Goal: Contribute content: Contribute content

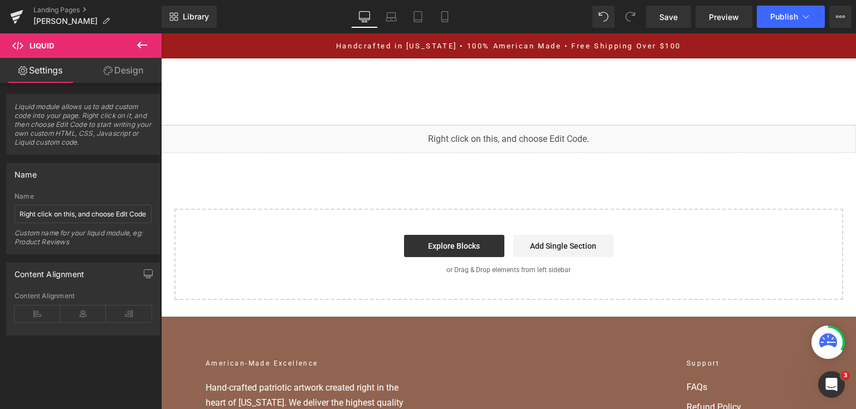
scroll to position [3294, 0]
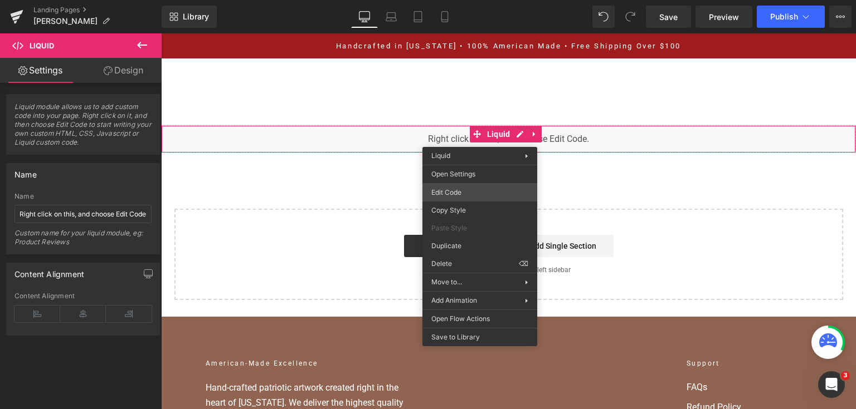
click at [443, 0] on div "You are previewing how the will restyle your page. You can not edit Elements in…" at bounding box center [428, 0] width 856 height 0
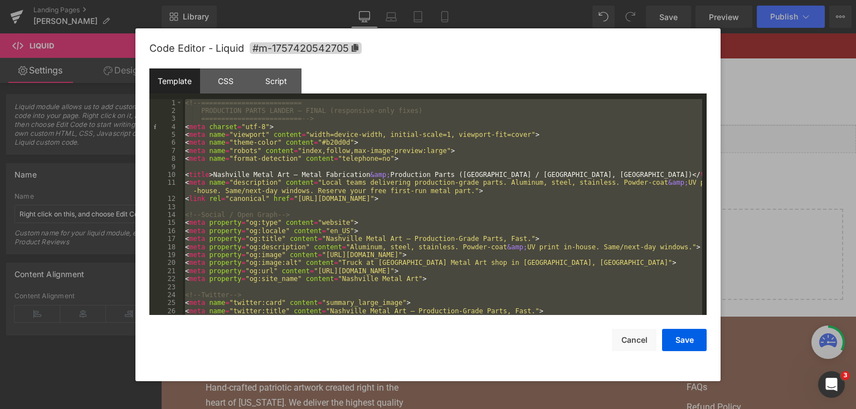
click at [789, 173] on div at bounding box center [428, 204] width 856 height 409
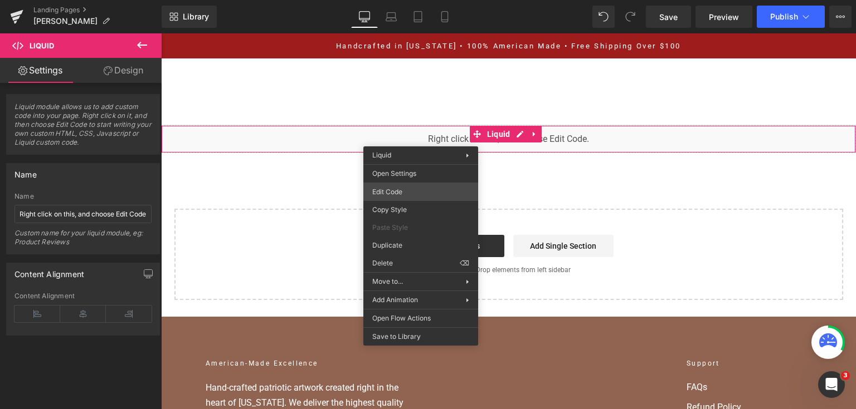
click at [432, 0] on div "You are previewing how the will restyle your page. You can not edit Elements in…" at bounding box center [428, 0] width 856 height 0
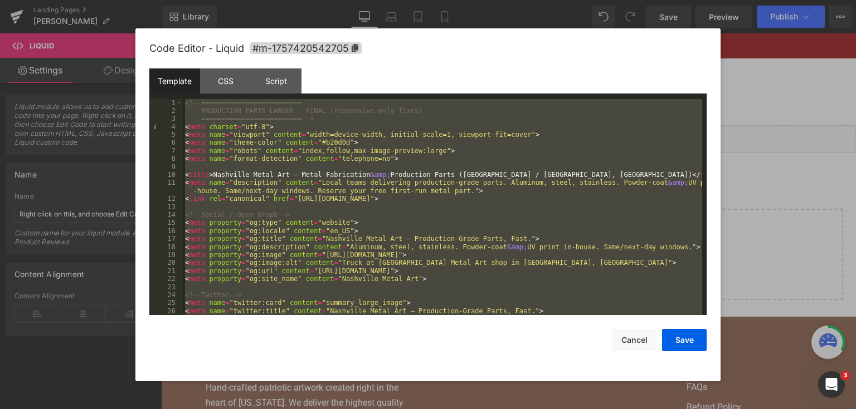
paste textarea
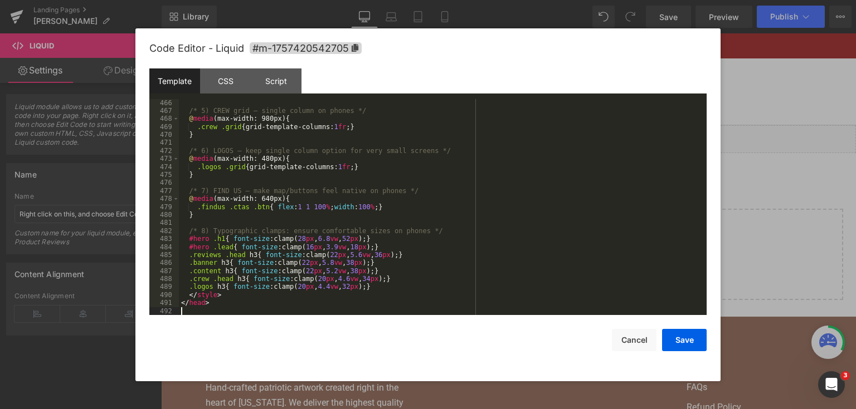
scroll to position [3971, 0]
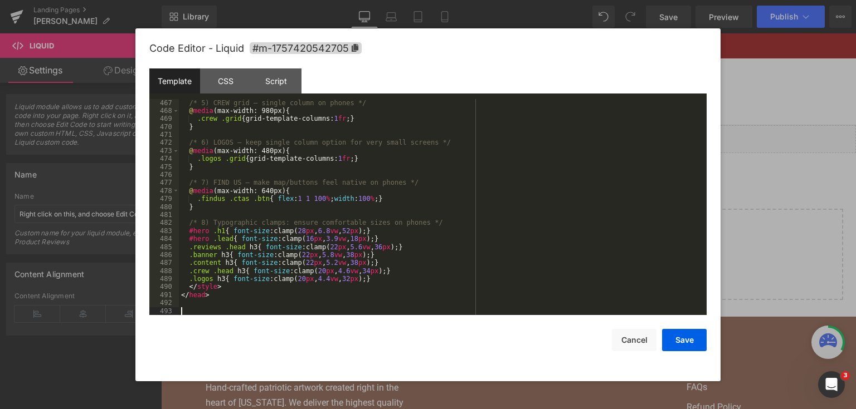
paste textarea
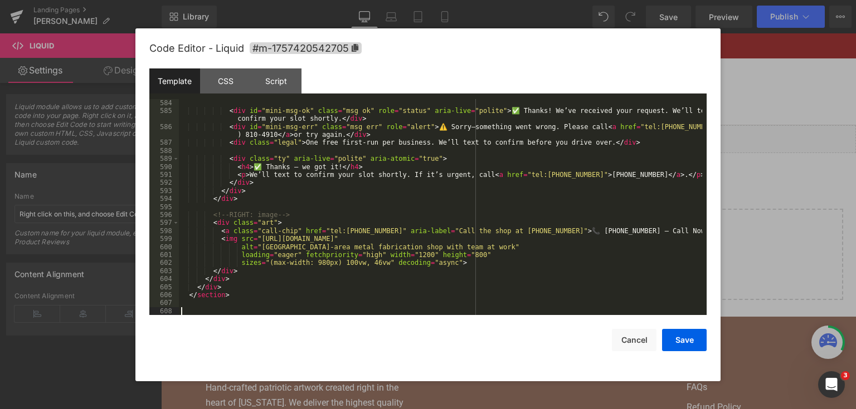
scroll to position [5005, 0]
paste textarea
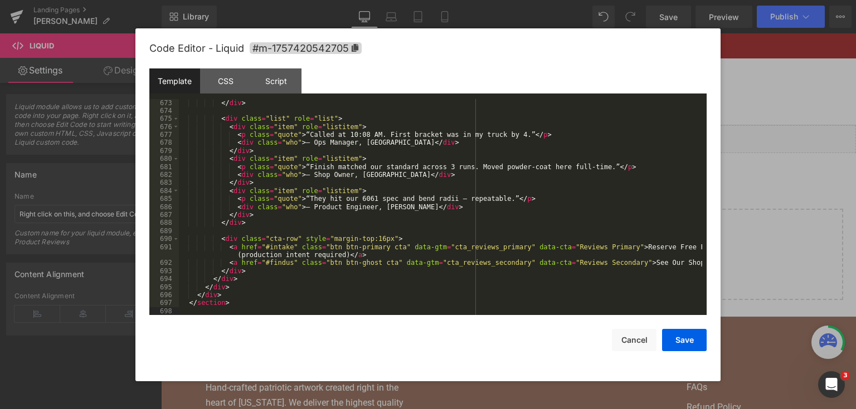
scroll to position [5832, 0]
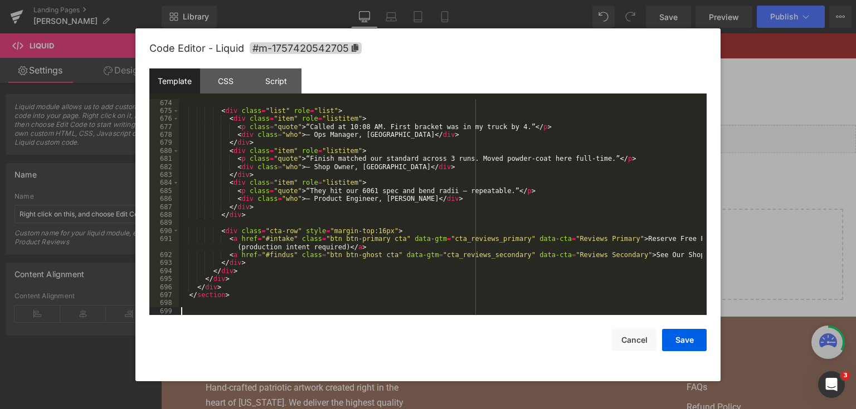
paste textarea
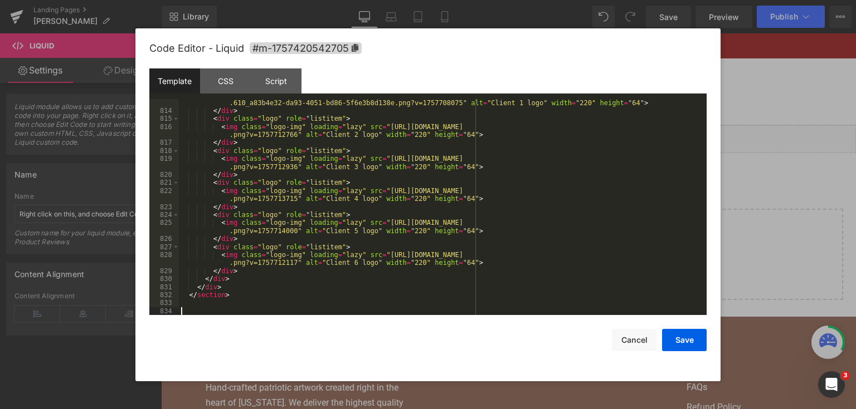
scroll to position [7067, 0]
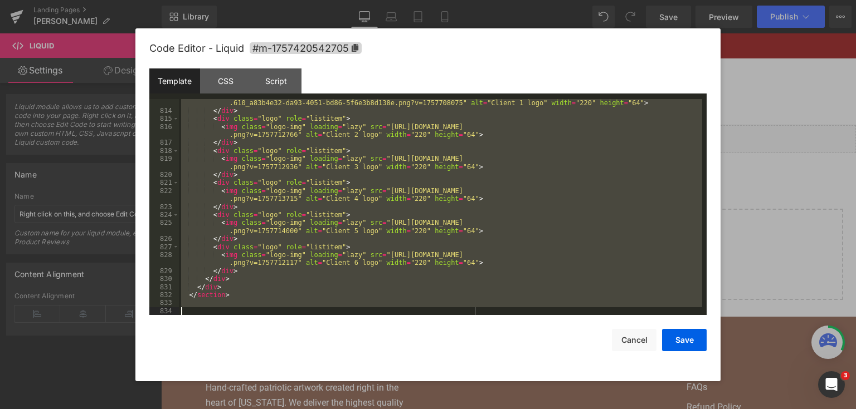
paste textarea
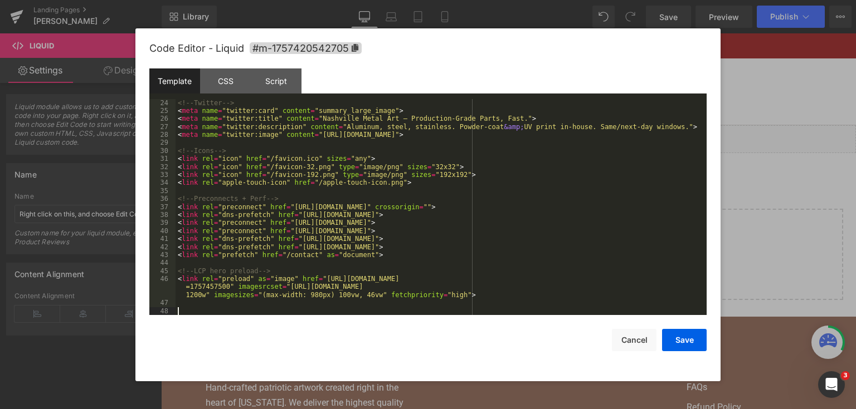
scroll to position [192, 0]
paste textarea
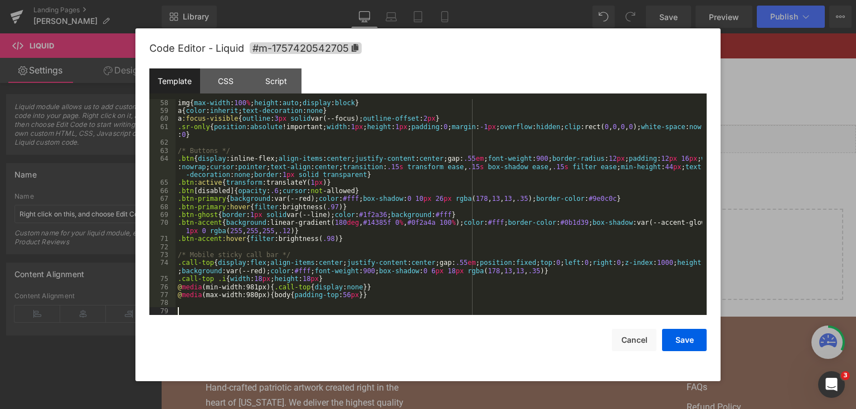
scroll to position [481, 0]
paste textarea
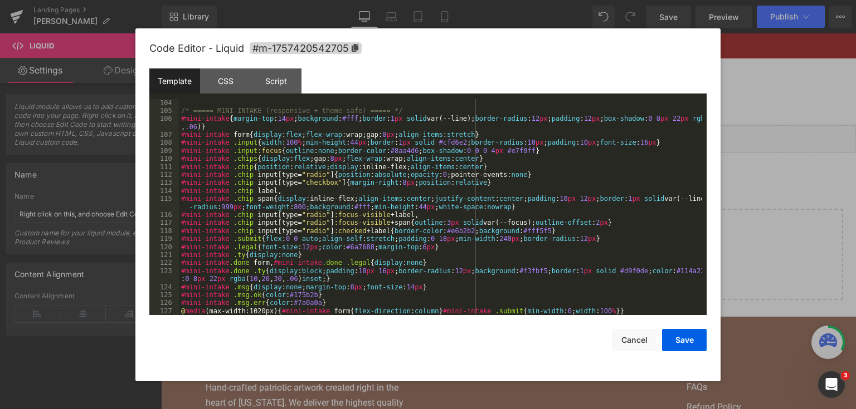
scroll to position [954, 0]
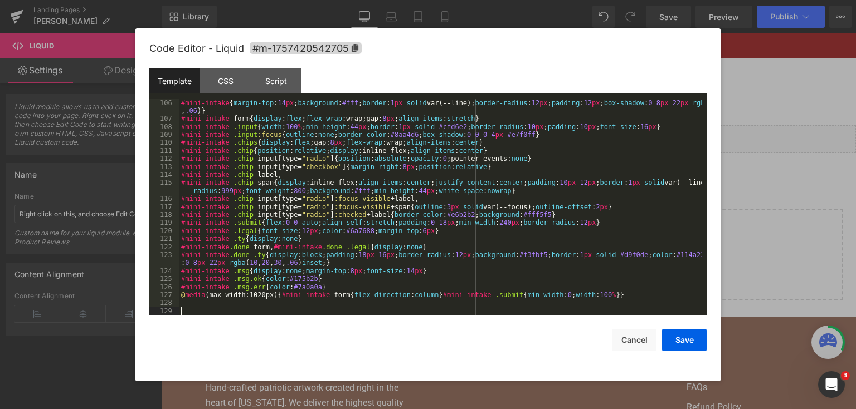
paste textarea
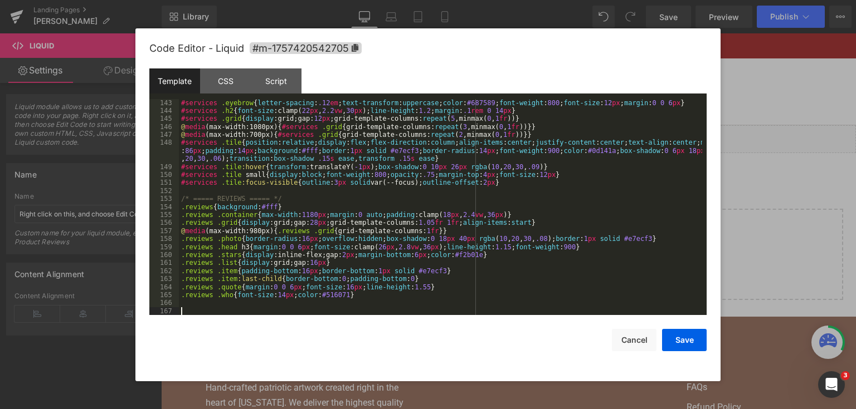
scroll to position [1284, 0]
paste textarea
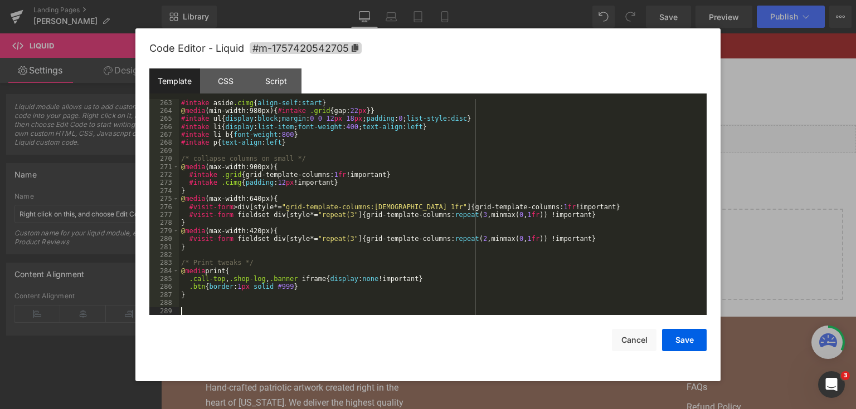
scroll to position [2342, 0]
paste textarea
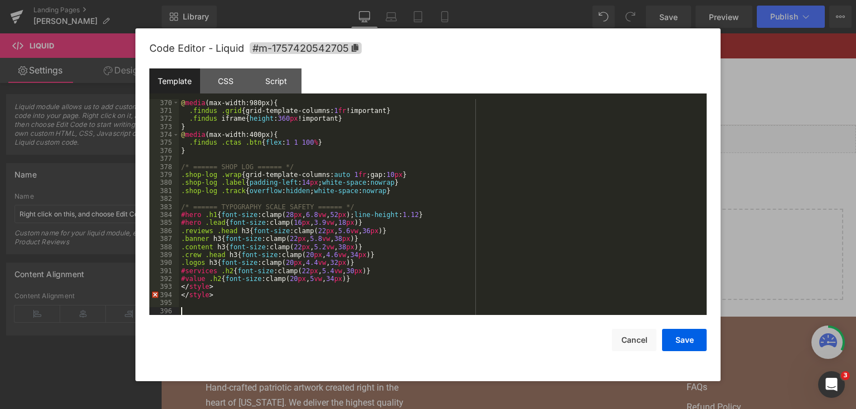
scroll to position [3201, 0]
paste textarea
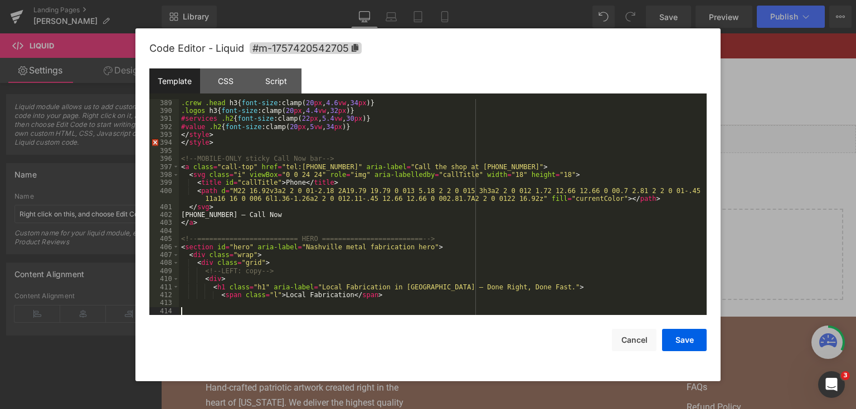
scroll to position [3353, 0]
click at [350, 212] on div ".crew .head h3 { font-size :clamp( 20 px , 4.6 vw , 34 px ) } .logos h3 { font-…" at bounding box center [440, 215] width 523 height 233
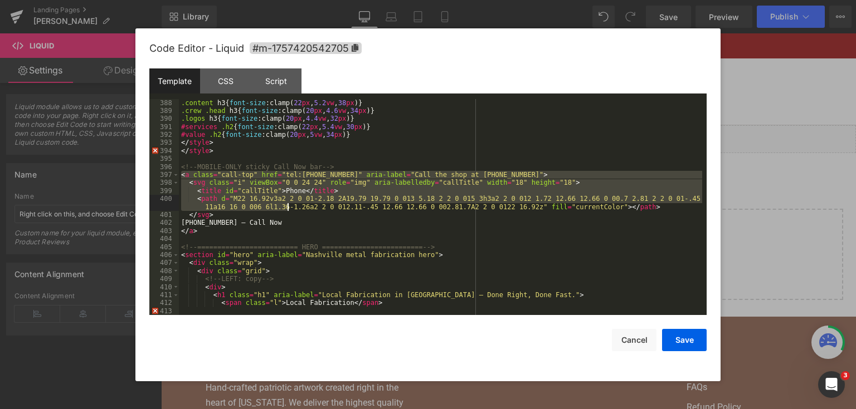
drag, startPoint x: 179, startPoint y: 172, endPoint x: 286, endPoint y: 209, distance: 113.8
click at [286, 209] on div ".content h3 { font-size :clamp( 22 px , 5.2 vw , 38 px ) } .crew .head h3 { fon…" at bounding box center [440, 215] width 523 height 233
click at [281, 200] on div ".content h3 { font-size :clamp( 22 px , 5.2 vw , 38 px ) } .crew .head h3 { fon…" at bounding box center [440, 207] width 523 height 217
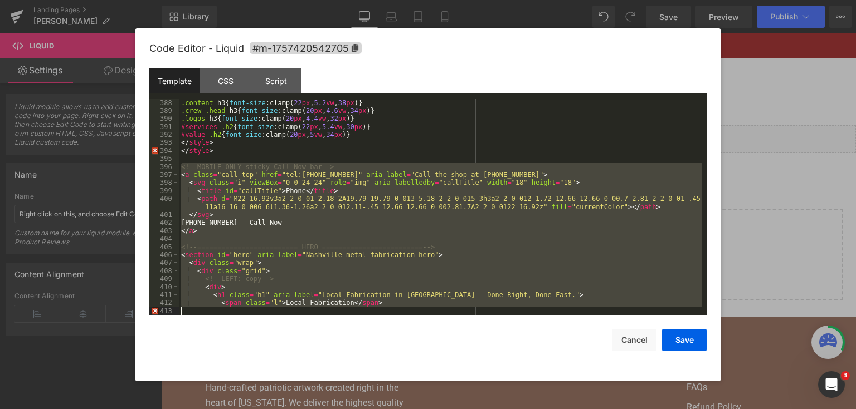
drag, startPoint x: 180, startPoint y: 165, endPoint x: 501, endPoint y: 328, distance: 359.8
click at [501, 328] on div "Code Editor - Liquid #m-1757420542705 Template CSS Script Data 388 389 390 391 …" at bounding box center [427, 204] width 557 height 353
paste textarea
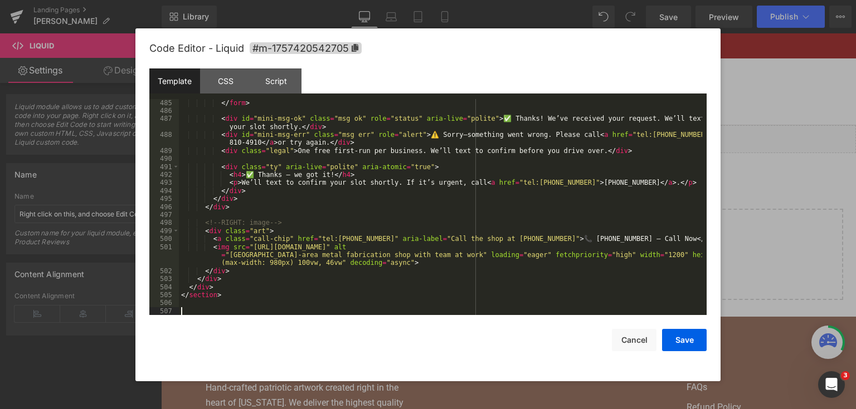
scroll to position [4219, 0]
paste textarea
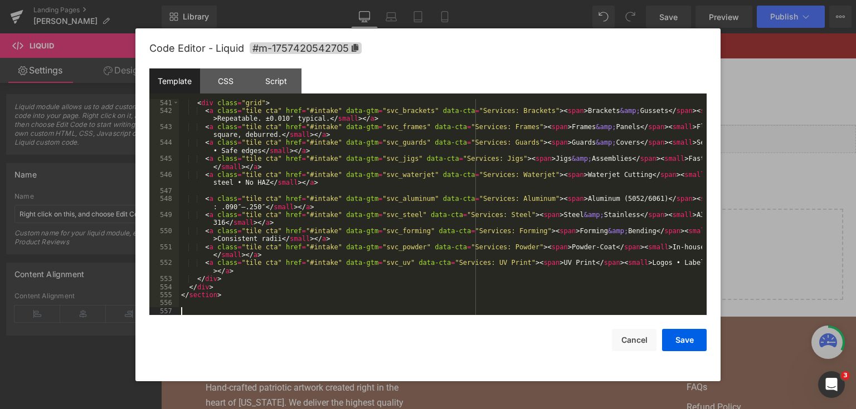
scroll to position [4709, 0]
paste textarea
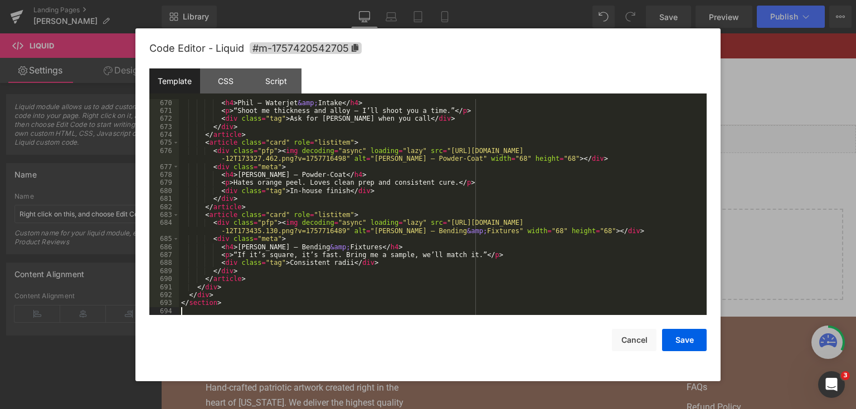
scroll to position [5968, 0]
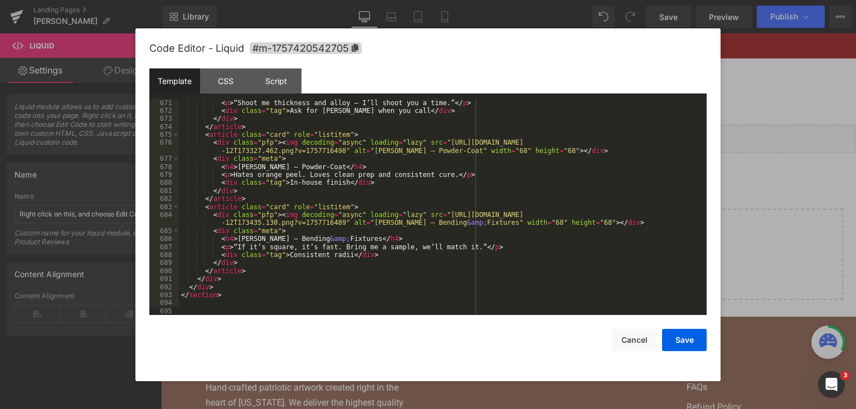
paste textarea
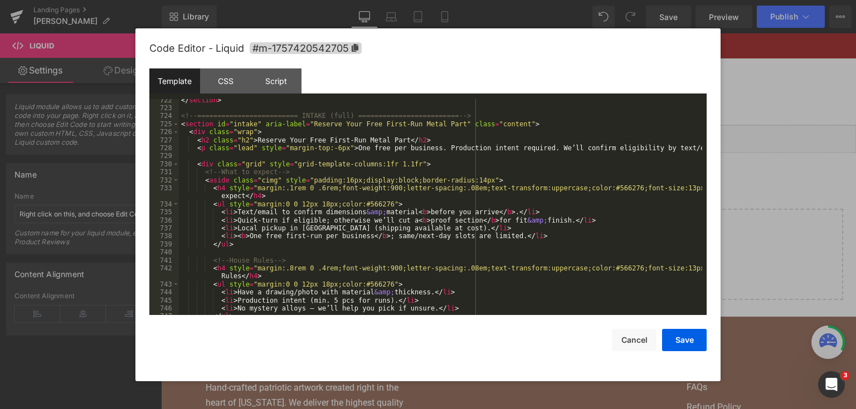
scroll to position [6506, 0]
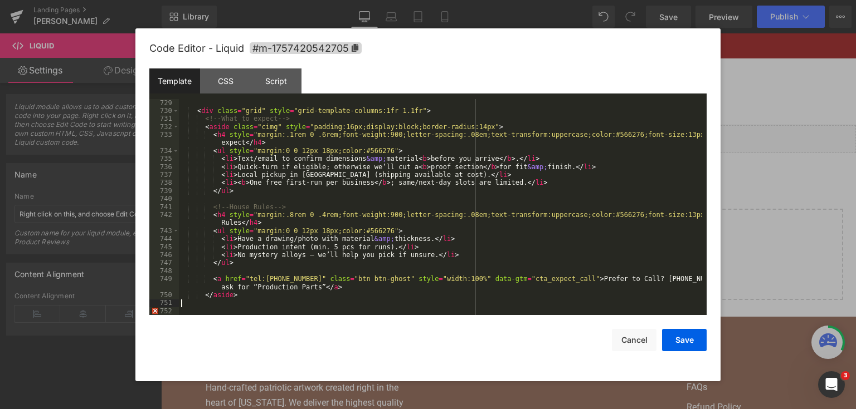
click at [250, 303] on div "< div class = "grid" style = "grid-template-columns:1fr 1.1fr" > <!-- What to e…" at bounding box center [440, 215] width 523 height 233
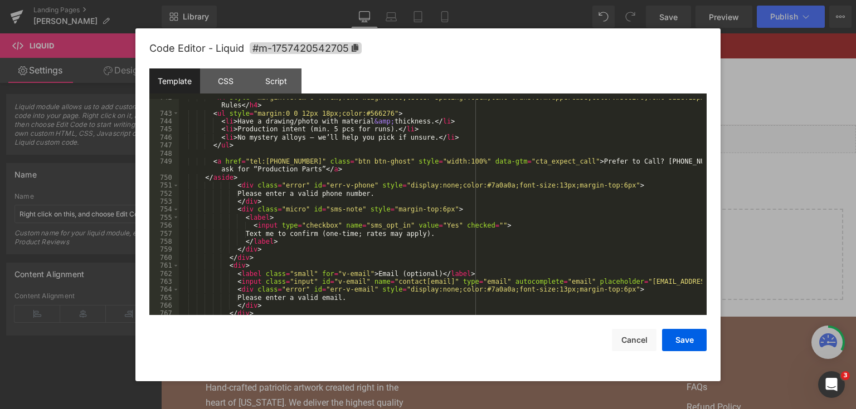
scroll to position [6650, 0]
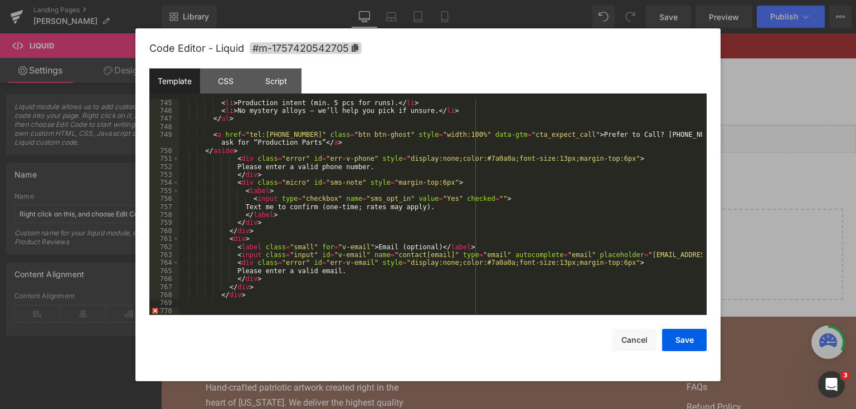
paste textarea
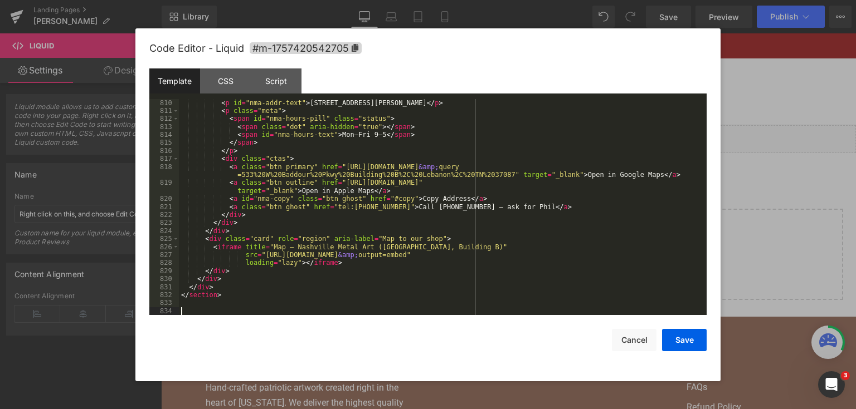
scroll to position [7468, 0]
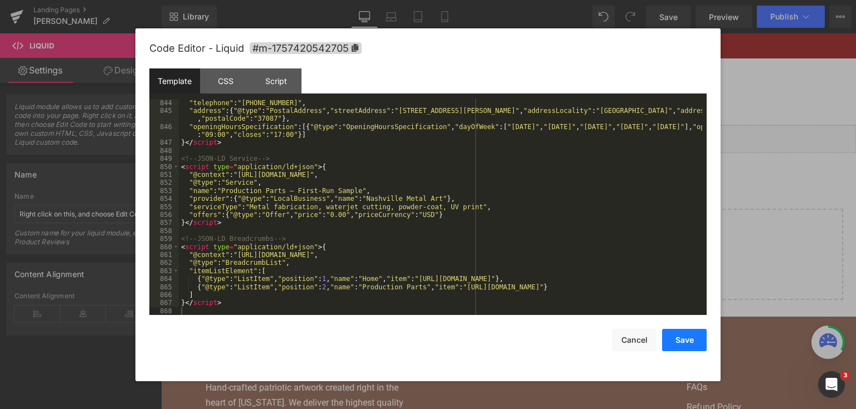
click at [675, 338] on button "Save" at bounding box center [684, 340] width 45 height 22
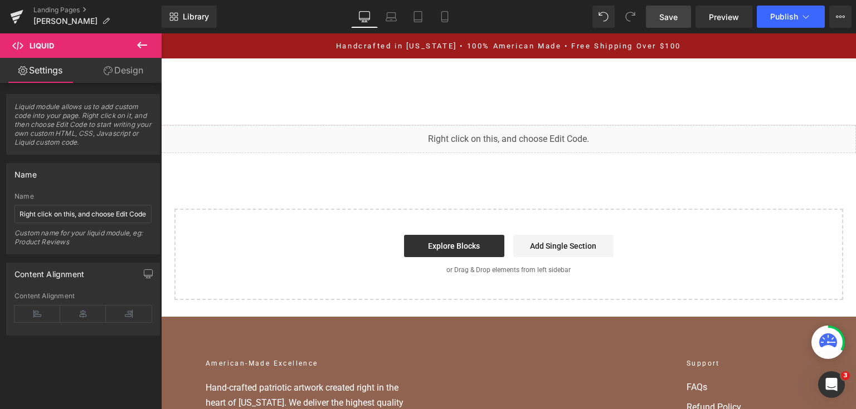
click at [672, 12] on span "Save" at bounding box center [668, 17] width 18 height 12
click at [779, 14] on span "Publish" at bounding box center [784, 16] width 28 height 9
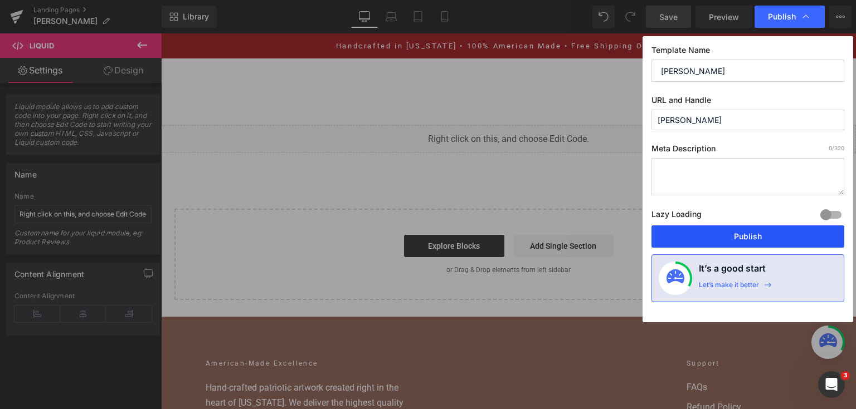
drag, startPoint x: 767, startPoint y: 239, endPoint x: 606, endPoint y: 206, distance: 164.4
click at [767, 239] on button "Publish" at bounding box center [747, 237] width 193 height 22
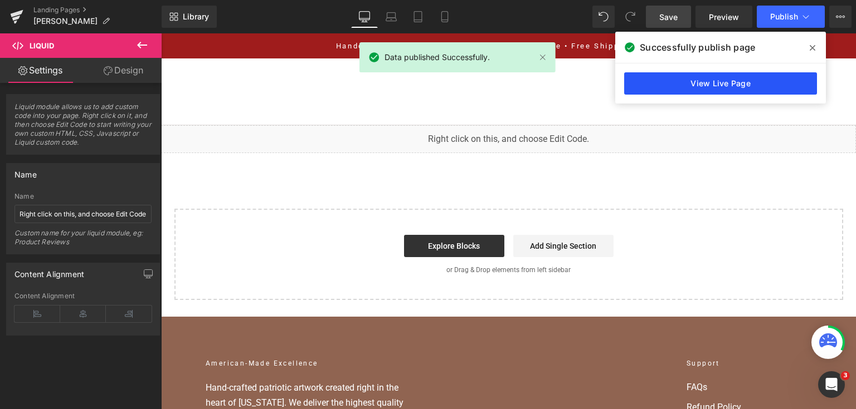
click at [662, 78] on link "View Live Page" at bounding box center [720, 83] width 193 height 22
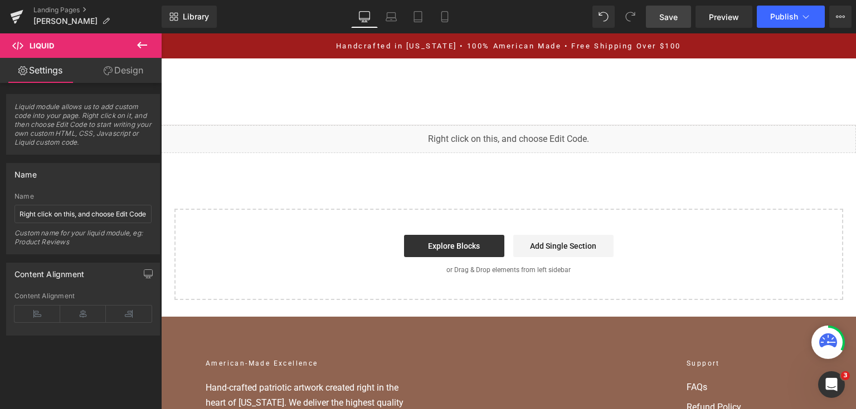
click at [670, 21] on span "Save" at bounding box center [668, 17] width 18 height 12
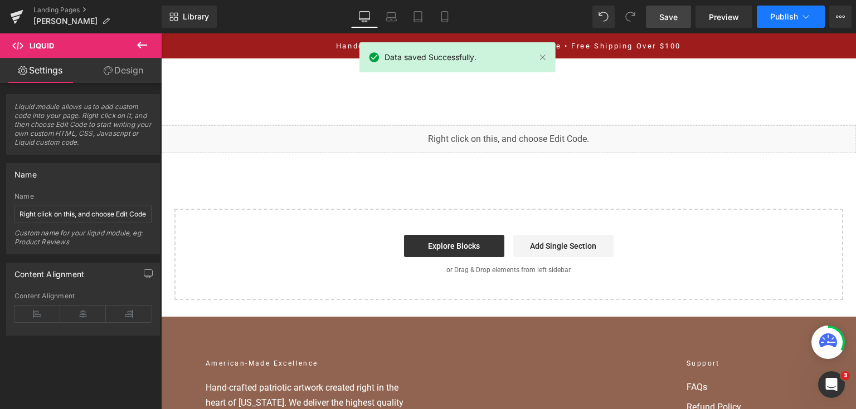
click at [774, 14] on span "Publish" at bounding box center [784, 16] width 28 height 9
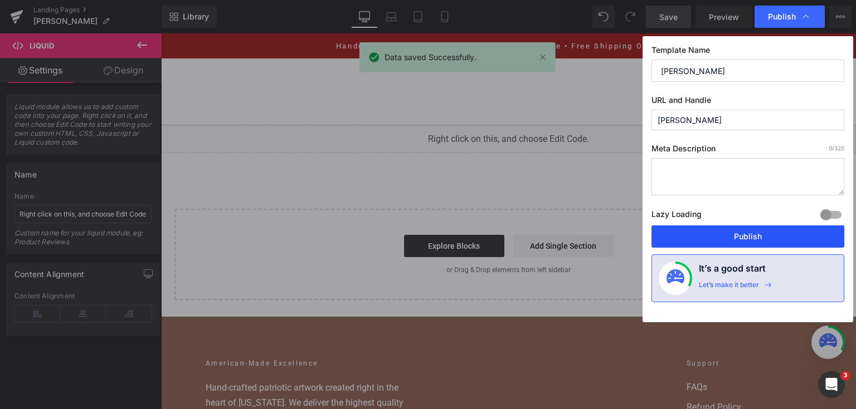
click at [772, 239] on button "Publish" at bounding box center [747, 237] width 193 height 22
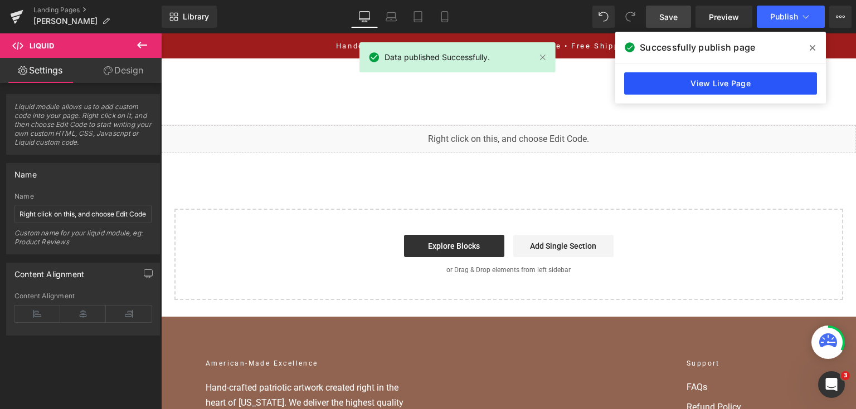
click at [722, 80] on link "View Live Page" at bounding box center [720, 83] width 193 height 22
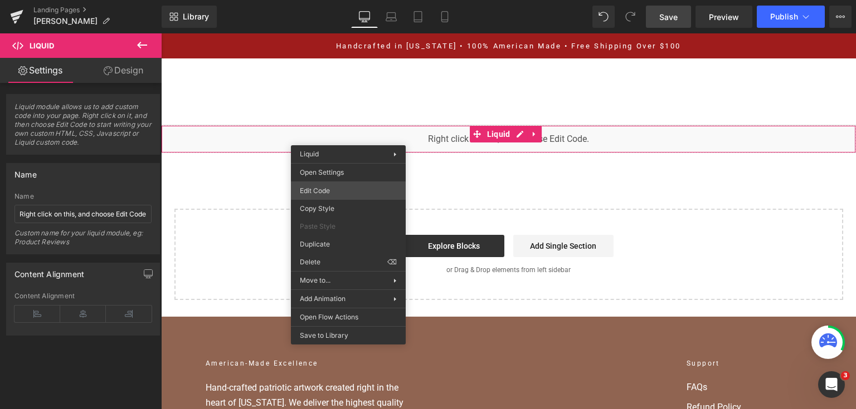
click at [365, 0] on div "You are previewing how the will restyle your page. You can not edit Elements in…" at bounding box center [428, 0] width 856 height 0
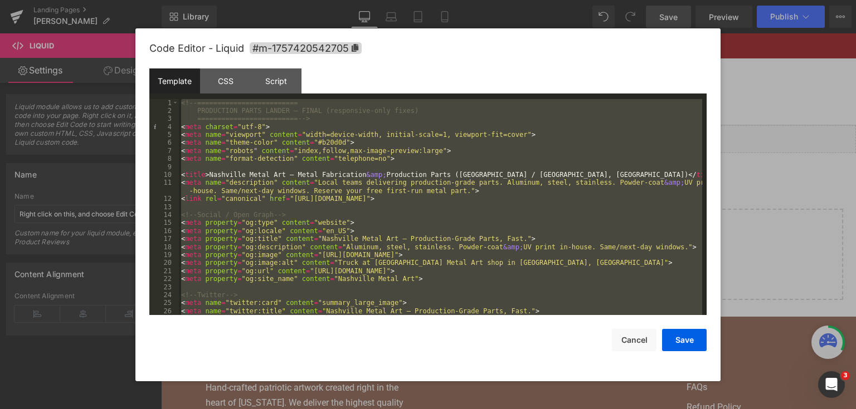
click at [736, 69] on div at bounding box center [428, 204] width 856 height 409
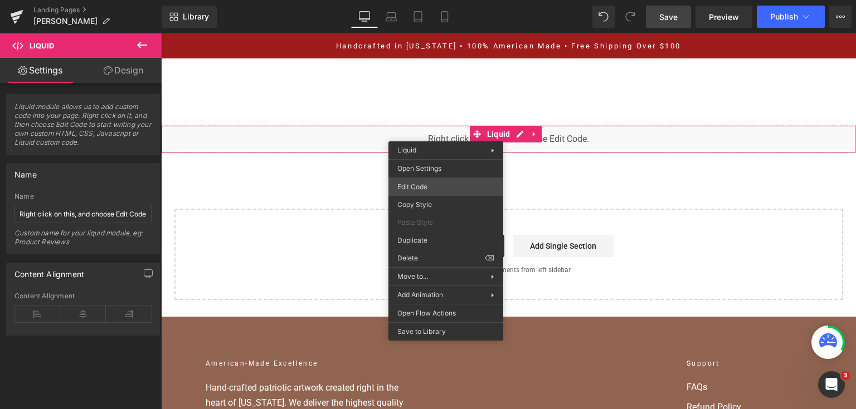
click at [446, 0] on div "You are previewing how the will restyle your page. You can not edit Elements in…" at bounding box center [428, 0] width 856 height 0
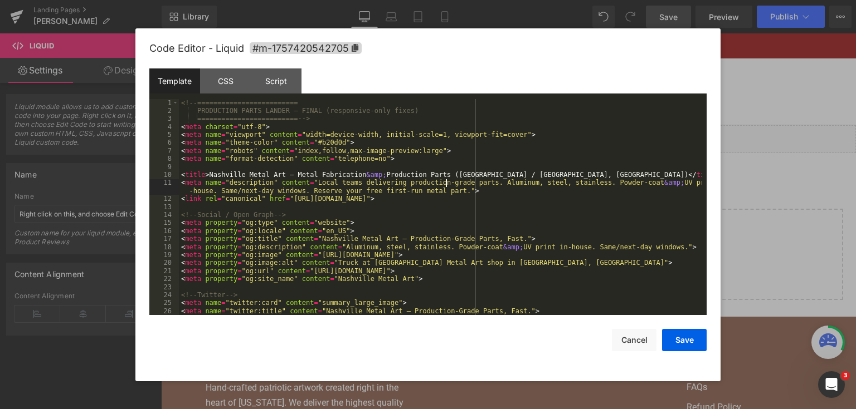
click at [446, 180] on div "<!-- ========================= PRODUCTION PARTS LANDER — FINAL (responsive-only…" at bounding box center [440, 215] width 523 height 233
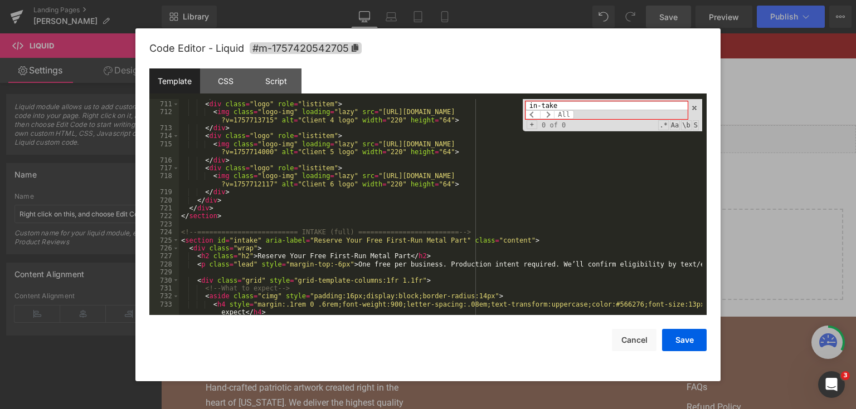
scroll to position [6363, 0]
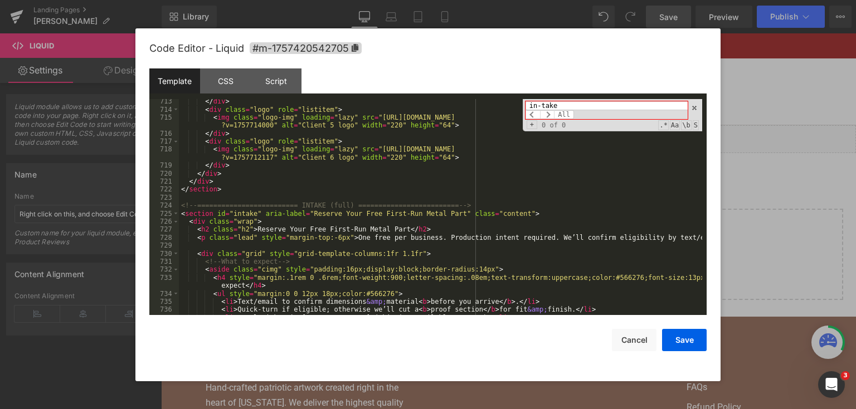
type input "in-take"
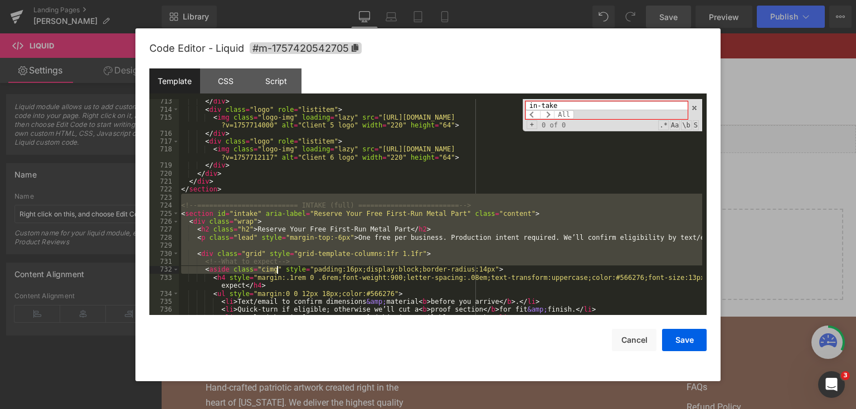
drag, startPoint x: 182, startPoint y: 201, endPoint x: 276, endPoint y: 267, distance: 114.7
click at [276, 267] on div "</ div > < div class = "logo" role = "listitem" > < img class = "logo-img" load…" at bounding box center [440, 213] width 523 height 233
click at [276, 267] on div "</ div > < div class = "logo" role = "listitem" > < img class = "logo-img" load…" at bounding box center [440, 207] width 523 height 217
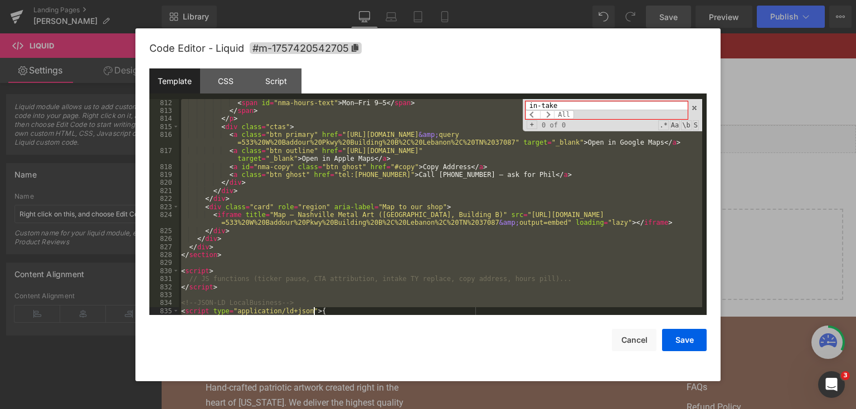
scroll to position [7212, 0]
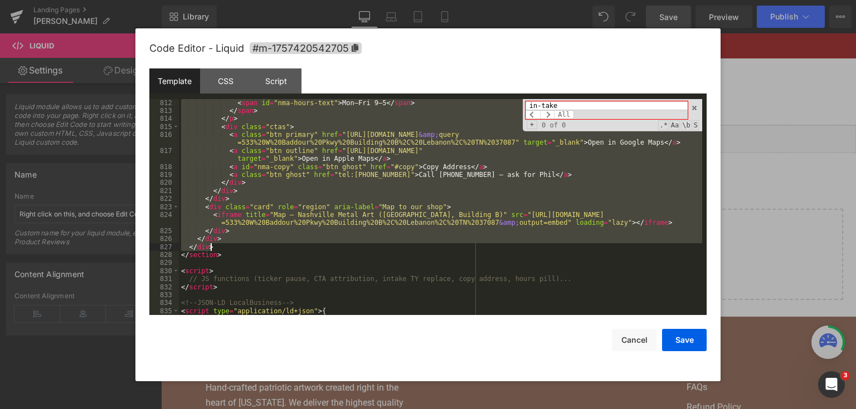
drag, startPoint x: 181, startPoint y: 205, endPoint x: 383, endPoint y: 252, distance: 207.6
click at [383, 252] on div "< span id = "nma-hours-text" > Mon–Fri 9–5 </ span > </ span > </ p > < div cla…" at bounding box center [440, 215] width 523 height 233
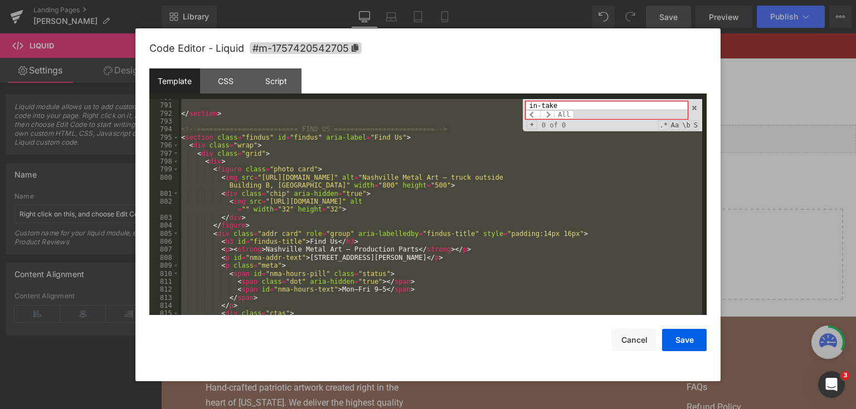
scroll to position [6998, 0]
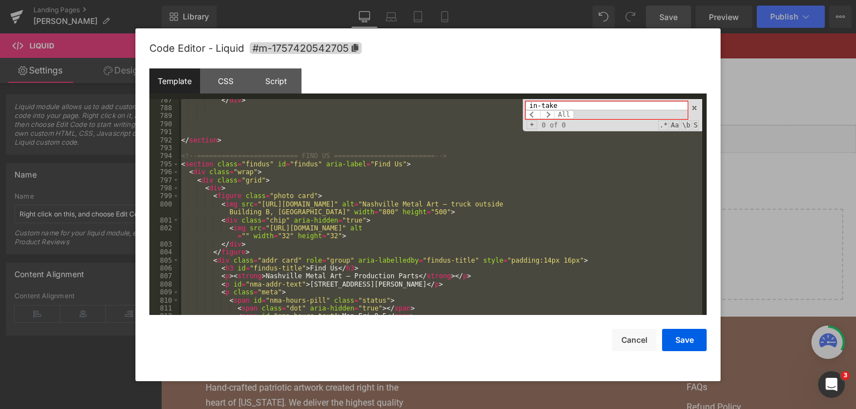
click at [293, 203] on div "</ div > </ section > <!-- ========================= FIND US ==================…" at bounding box center [440, 207] width 523 height 217
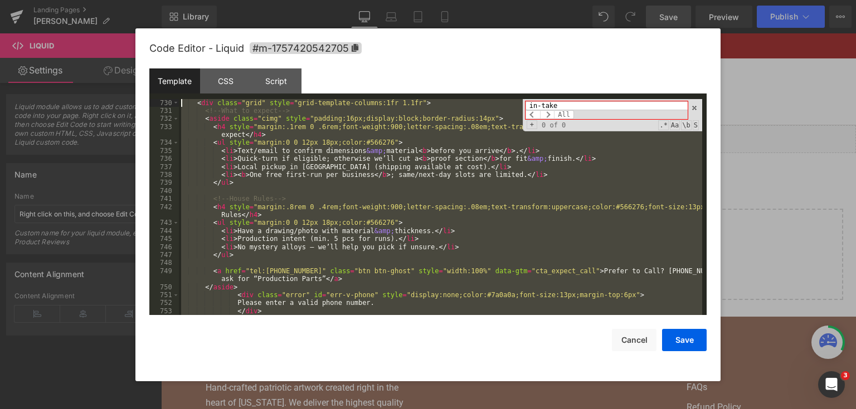
scroll to position [6449, 0]
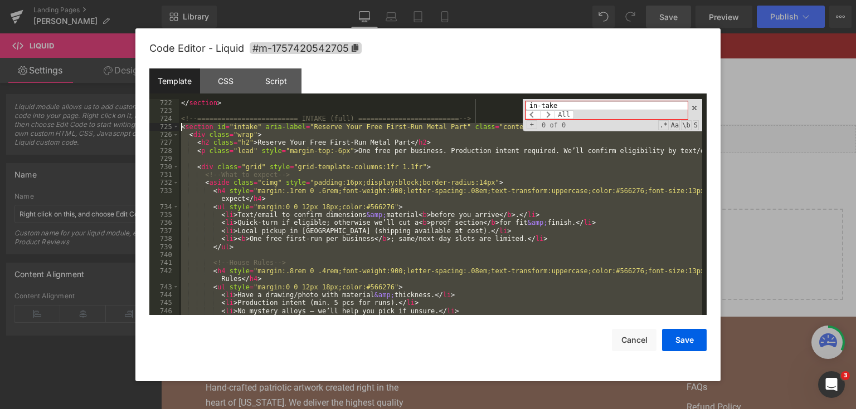
drag, startPoint x: 234, startPoint y: 225, endPoint x: 171, endPoint y: 123, distance: 119.3
click at [171, 123] on pre "722 723 724 725 726 727 728 729 730 731 732 733 734 735 736 737 738 739 740 741…" at bounding box center [427, 207] width 557 height 217
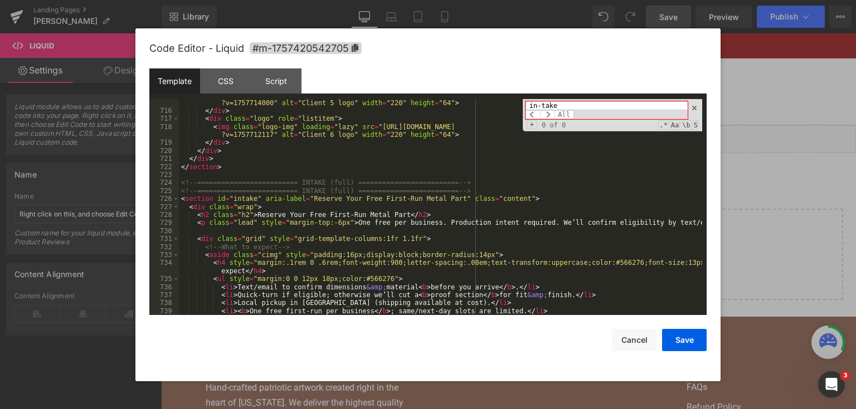
scroll to position [6385, 0]
drag, startPoint x: 448, startPoint y: 184, endPoint x: 172, endPoint y: 183, distance: 276.3
click at [172, 183] on pre "715 716 717 718 719 720 721 722 723 724 725 726 727 728 729 730 731 732 733 734…" at bounding box center [427, 207] width 557 height 217
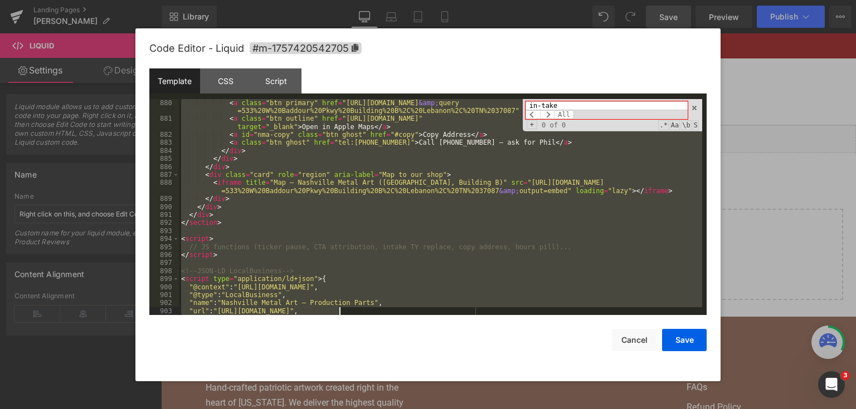
scroll to position [7893, 0]
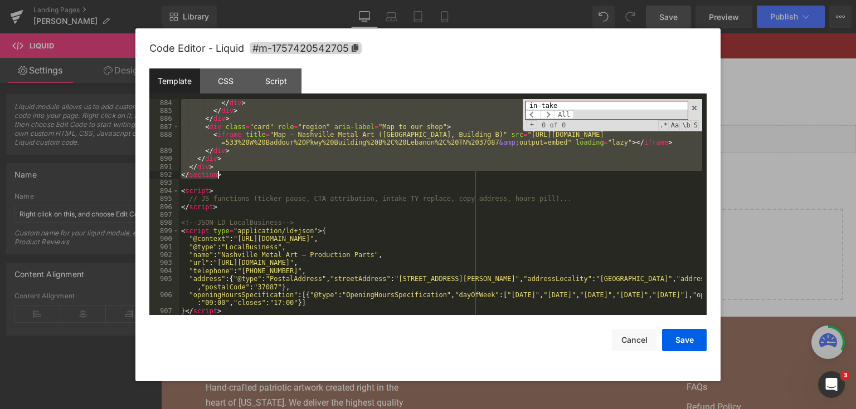
drag, startPoint x: 180, startPoint y: 192, endPoint x: 357, endPoint y: 173, distance: 177.1
click at [357, 173] on div "</ div > </ div > </ div > < div class = "card" role = "region" aria-label = "M…" at bounding box center [440, 215] width 523 height 233
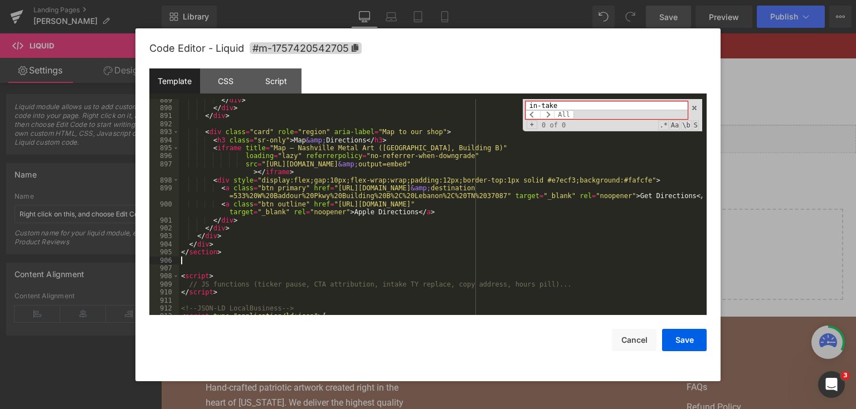
scroll to position [7947, 0]
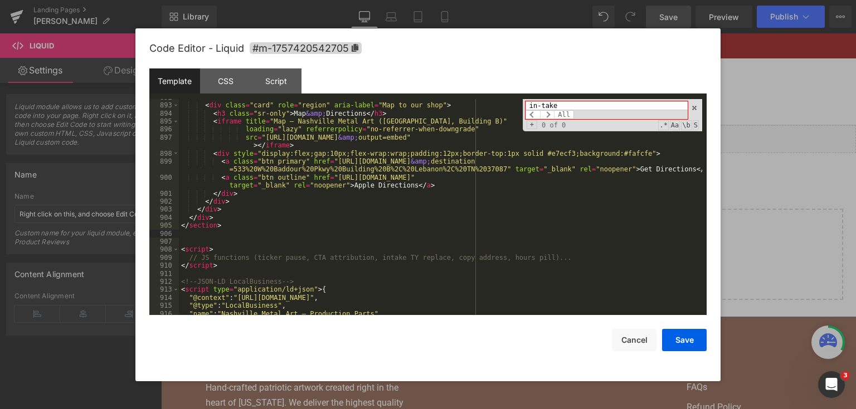
click at [258, 245] on div "< div class = "card" role = "region" aria-label = "Map to our shop" > < h3 clas…" at bounding box center [440, 210] width 523 height 233
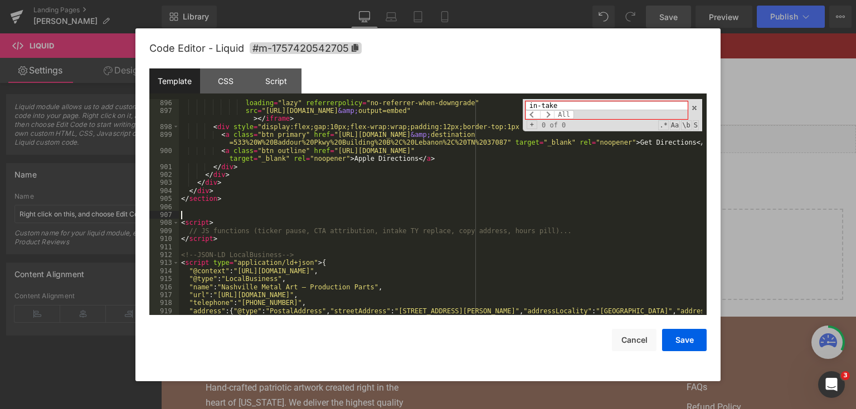
scroll to position [7974, 0]
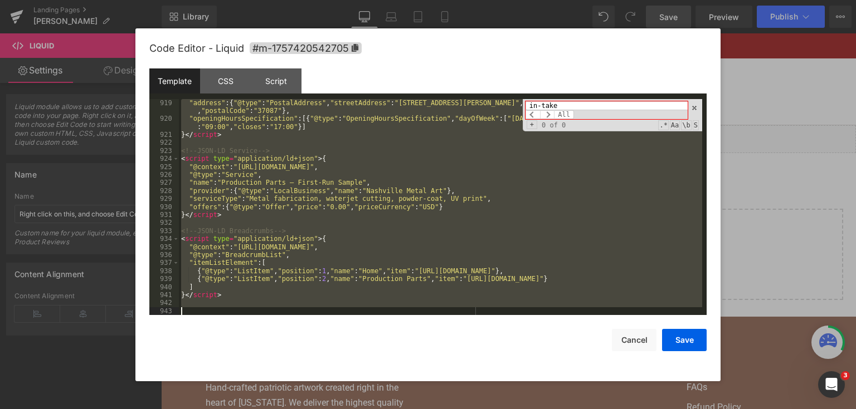
drag, startPoint x: 183, startPoint y: 223, endPoint x: 261, endPoint y: 327, distance: 130.1
click at [261, 327] on div "Code Editor - Liquid #m-1757420542705 Template CSS Script Data 919 920 921 922 …" at bounding box center [427, 204] width 557 height 353
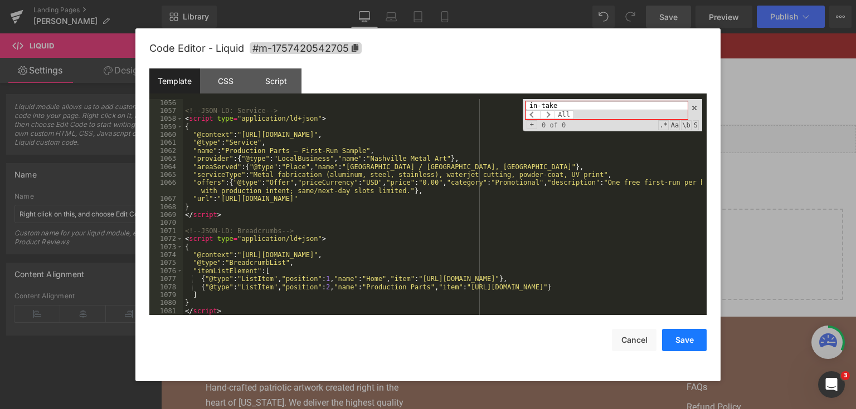
click at [691, 348] on button "Save" at bounding box center [684, 340] width 45 height 22
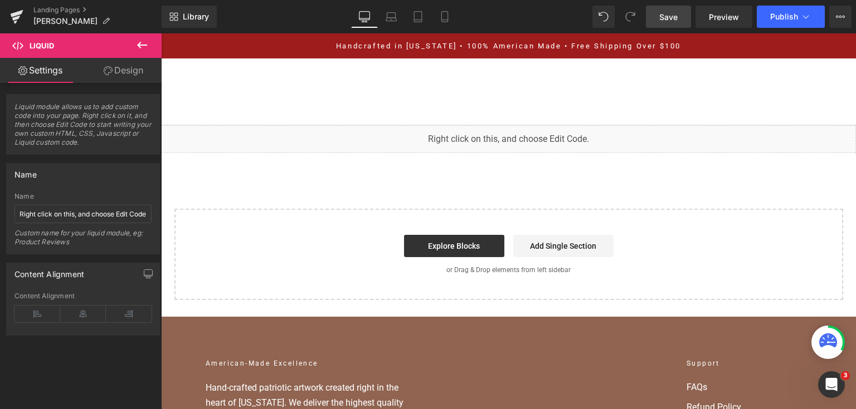
click at [685, 10] on link "Save" at bounding box center [668, 17] width 45 height 22
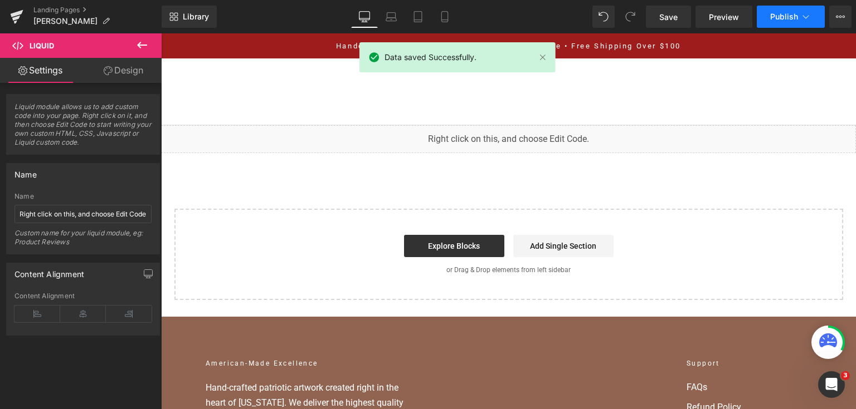
click at [774, 20] on span "Publish" at bounding box center [784, 16] width 28 height 9
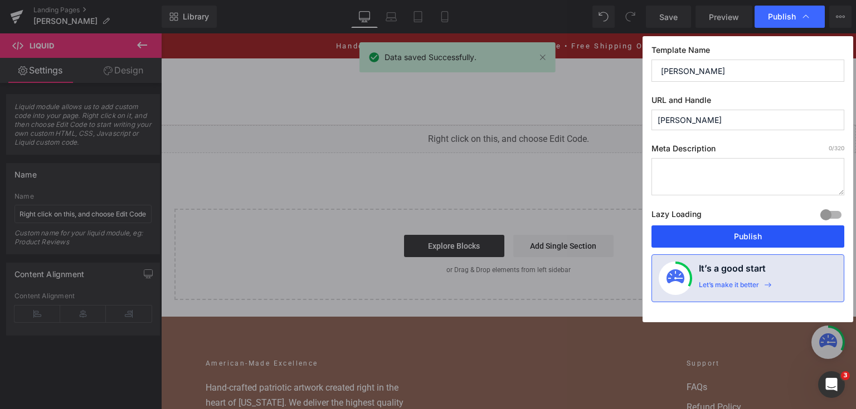
click at [718, 232] on button "Publish" at bounding box center [747, 237] width 193 height 22
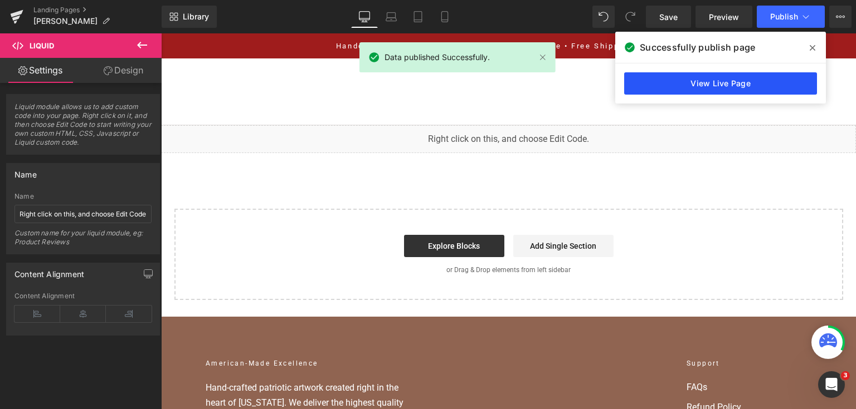
click at [759, 82] on link "View Live Page" at bounding box center [720, 83] width 193 height 22
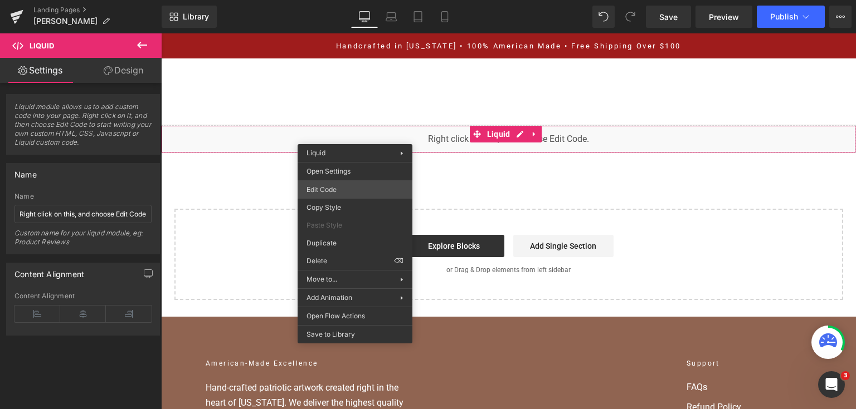
click at [343, 0] on div "You are previewing how the will restyle your page. You can not edit Elements in…" at bounding box center [428, 0] width 856 height 0
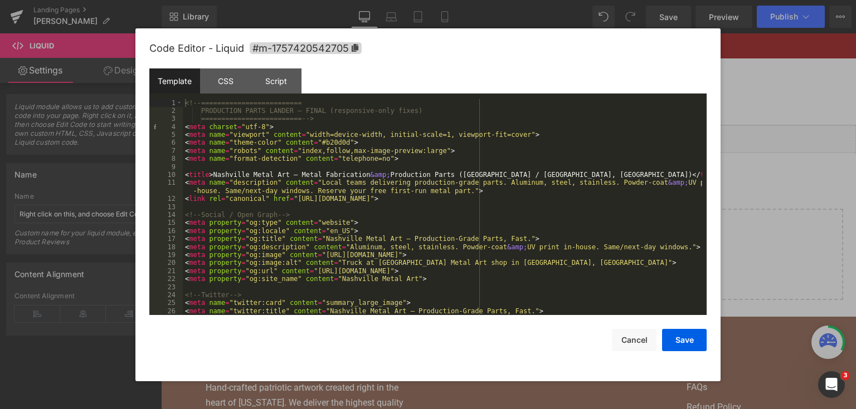
click at [301, 161] on div "<!-- ========================= PRODUCTION PARTS LANDER — FINAL (responsive-only…" at bounding box center [442, 215] width 519 height 233
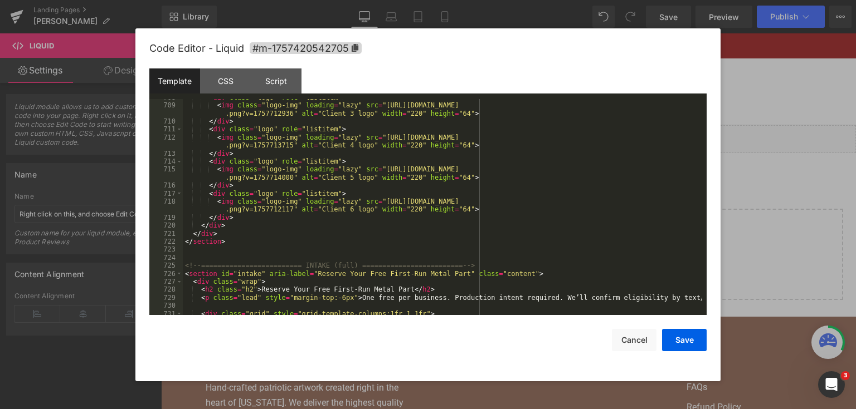
scroll to position [6391, 0]
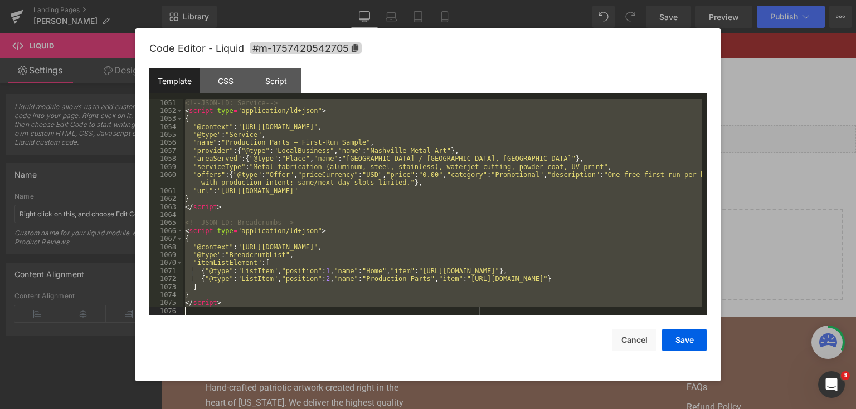
drag, startPoint x: 185, startPoint y: 183, endPoint x: 291, endPoint y: 349, distance: 196.9
click at [291, 349] on div "Code Editor - Liquid #m-1757420542705 Template CSS Script Data 1051 1052 1053 1…" at bounding box center [427, 204] width 557 height 353
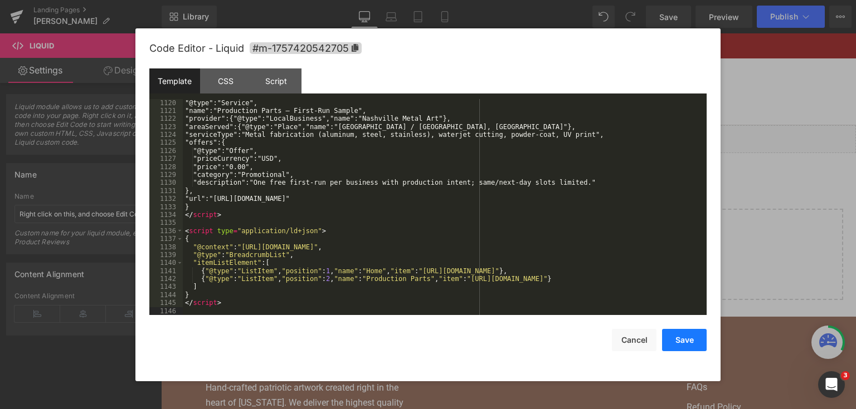
click at [696, 345] on button "Save" at bounding box center [684, 340] width 45 height 22
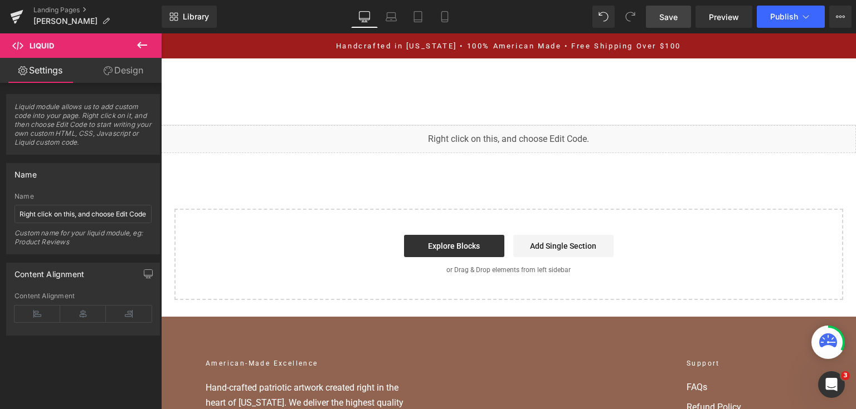
click at [663, 8] on link "Save" at bounding box center [668, 17] width 45 height 22
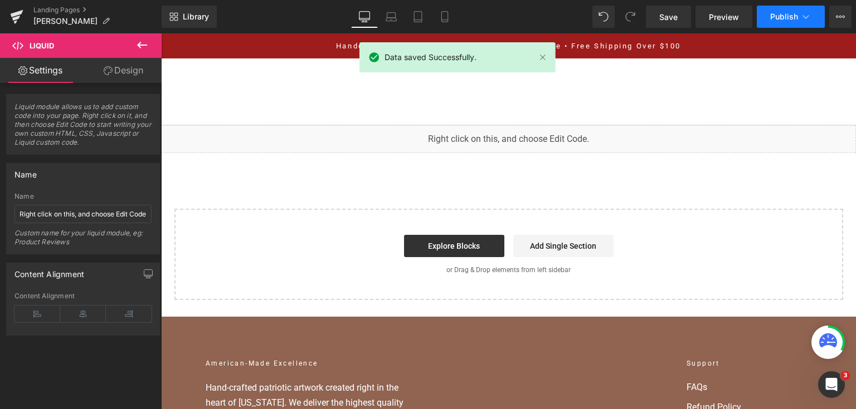
click at [794, 22] on button "Publish" at bounding box center [791, 17] width 68 height 22
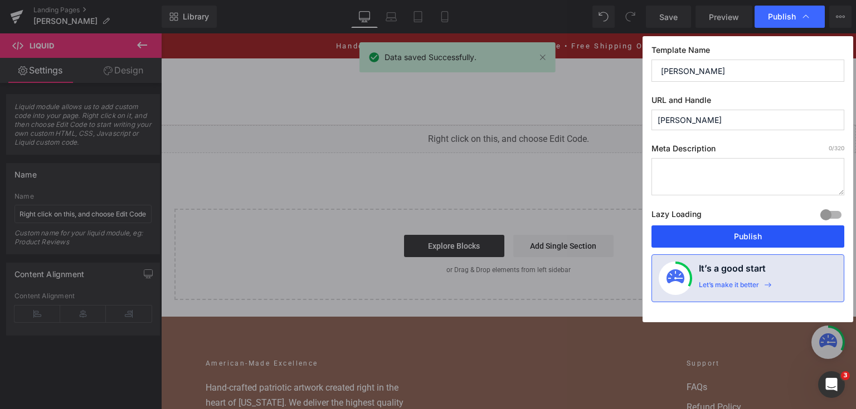
click at [725, 240] on button "Publish" at bounding box center [747, 237] width 193 height 22
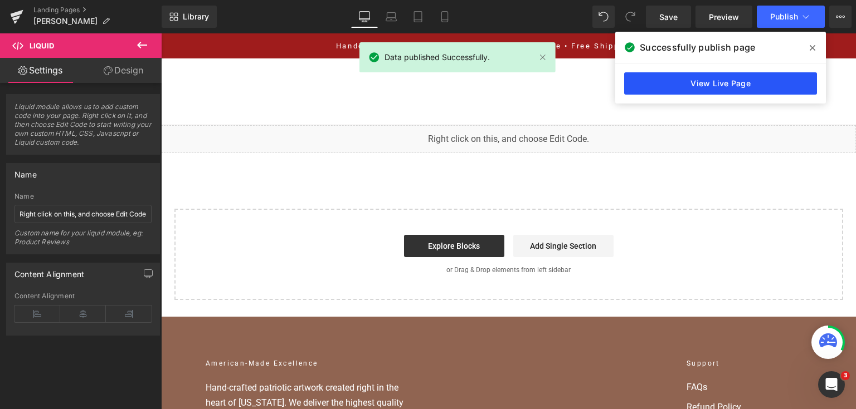
click at [764, 75] on link "View Live Page" at bounding box center [720, 83] width 193 height 22
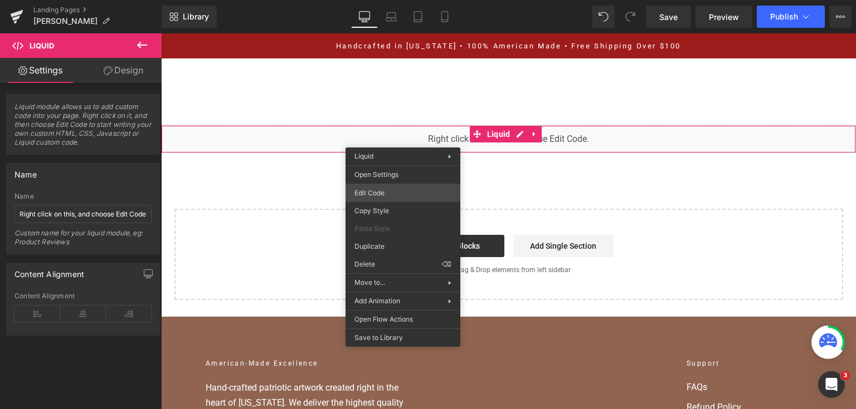
click at [401, 0] on div "You are previewing how the will restyle your page. You can not edit Elements in…" at bounding box center [428, 0] width 856 height 0
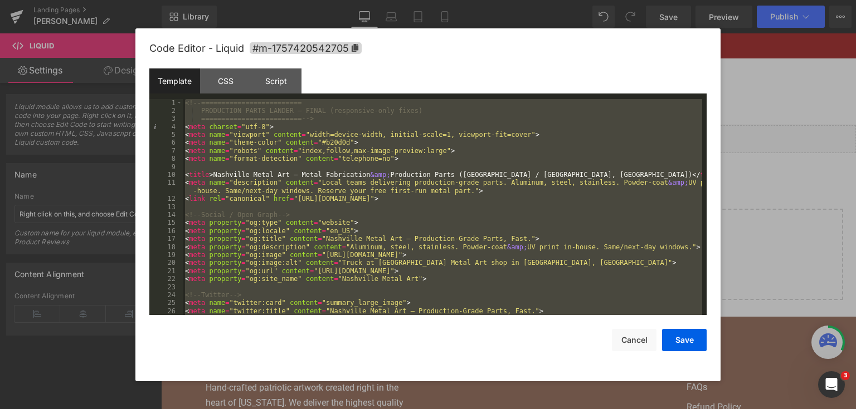
paste textarea
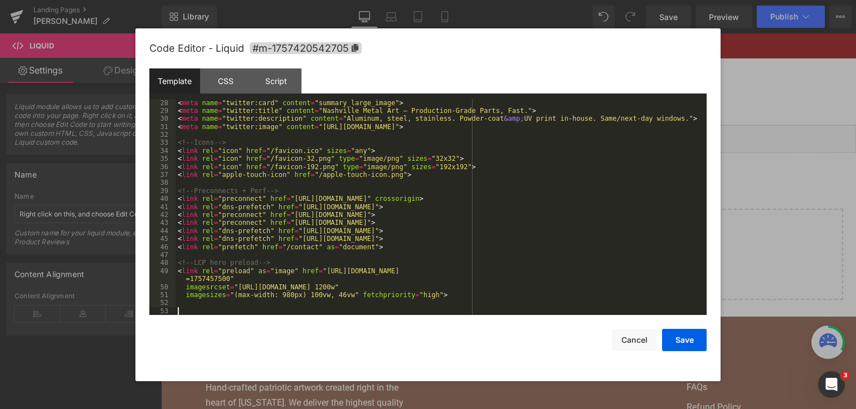
scroll to position [225, 0]
paste textarea
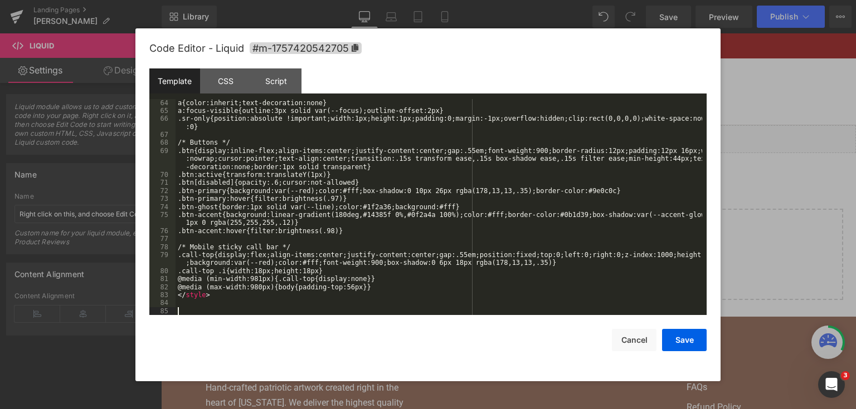
scroll to position [521, 0]
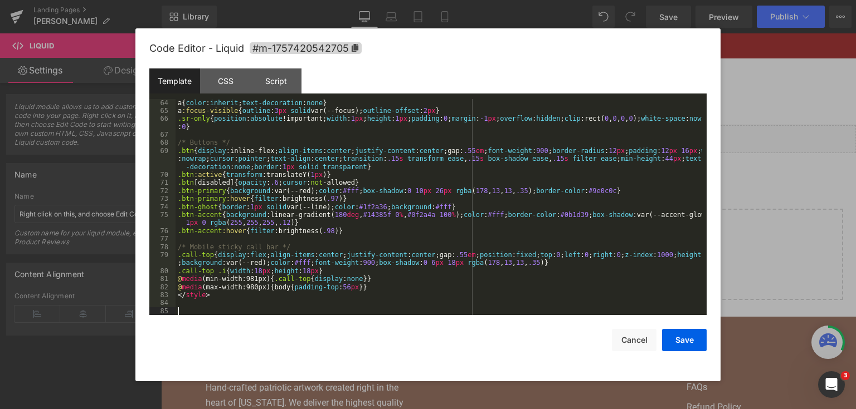
paste textarea
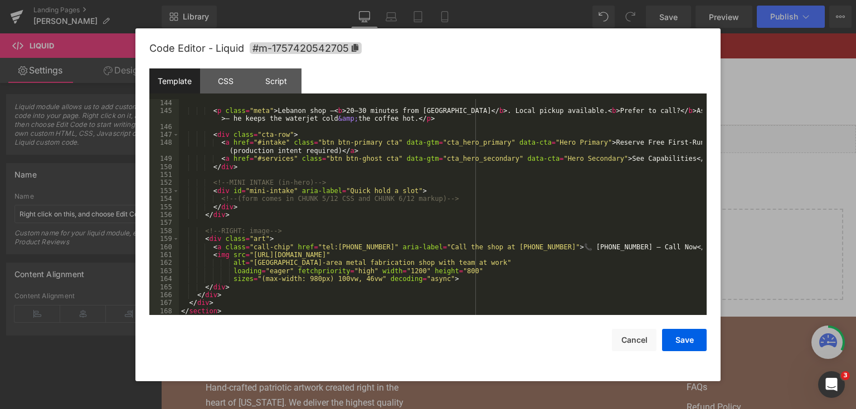
scroll to position [1284, 0]
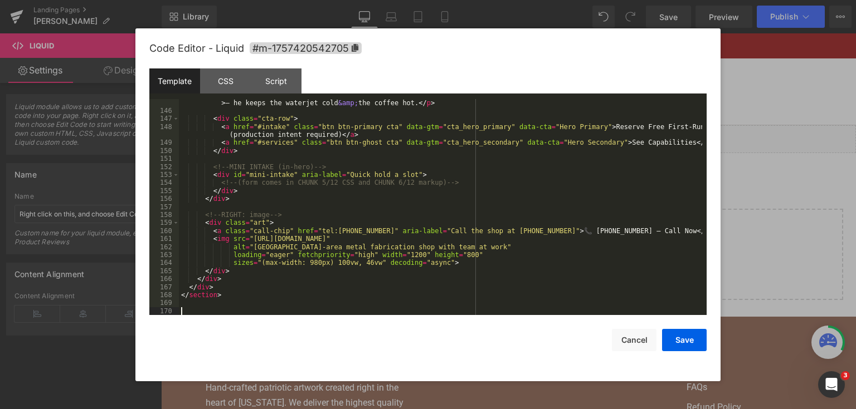
paste textarea
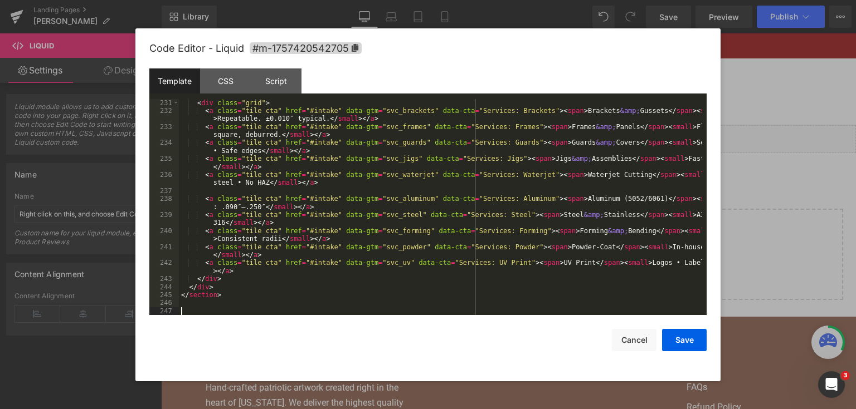
scroll to position [2013, 0]
paste textarea
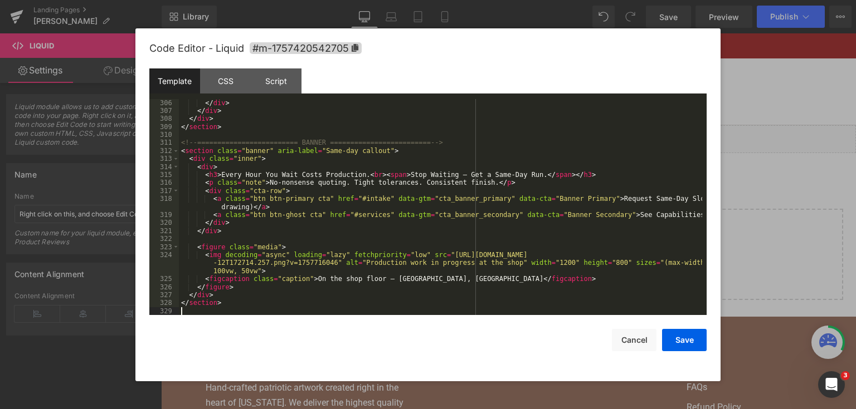
scroll to position [2743, 0]
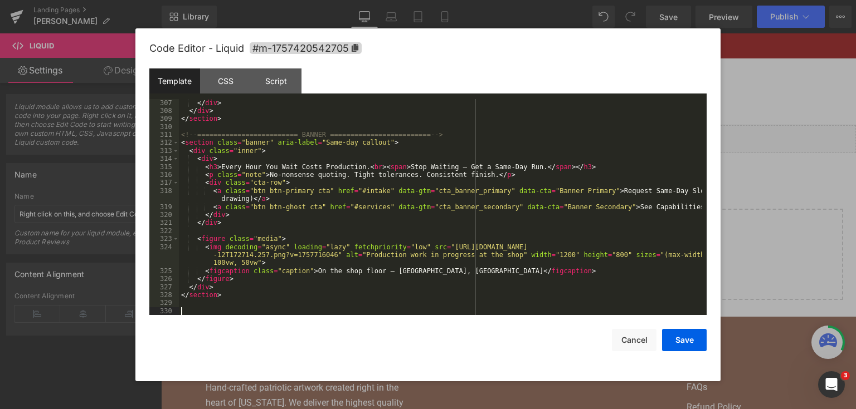
paste textarea
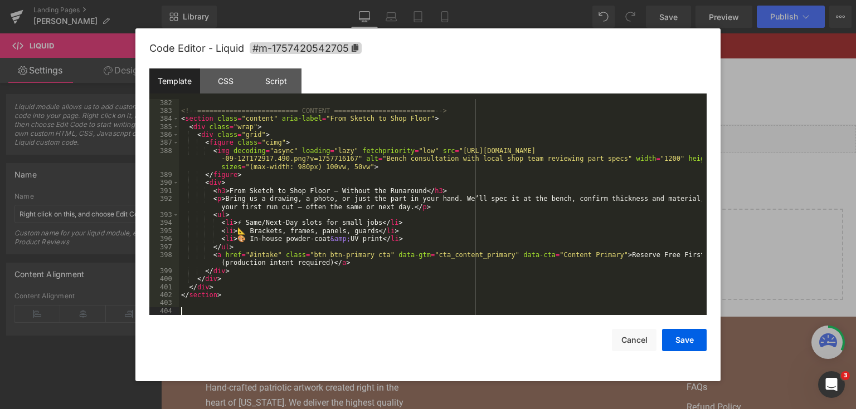
scroll to position [3433, 0]
paste textarea
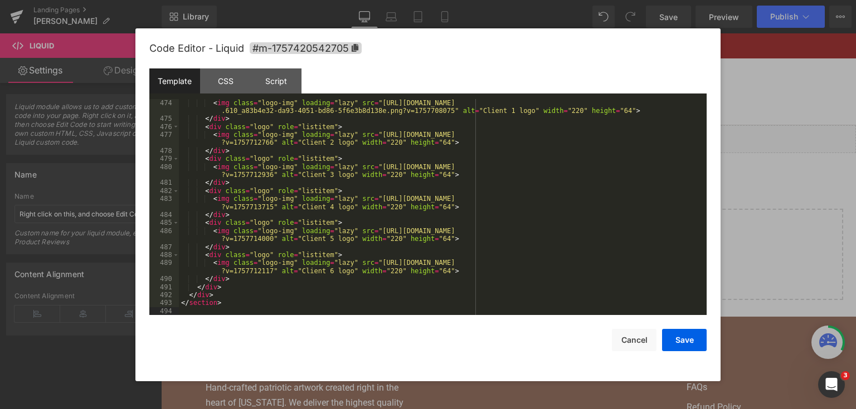
scroll to position [4267, 0]
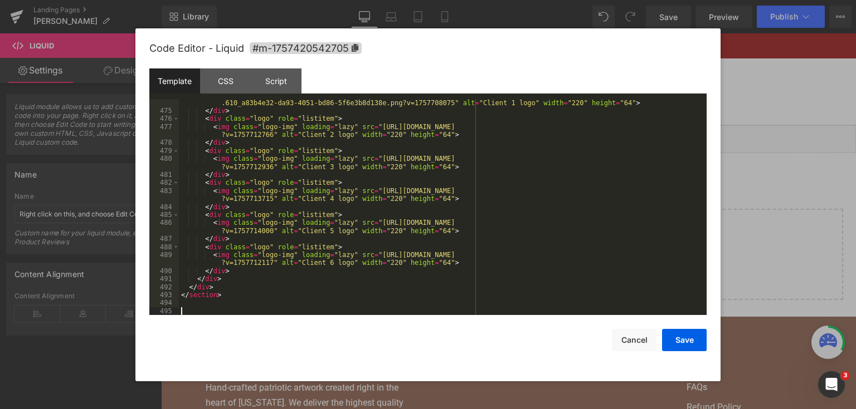
paste textarea
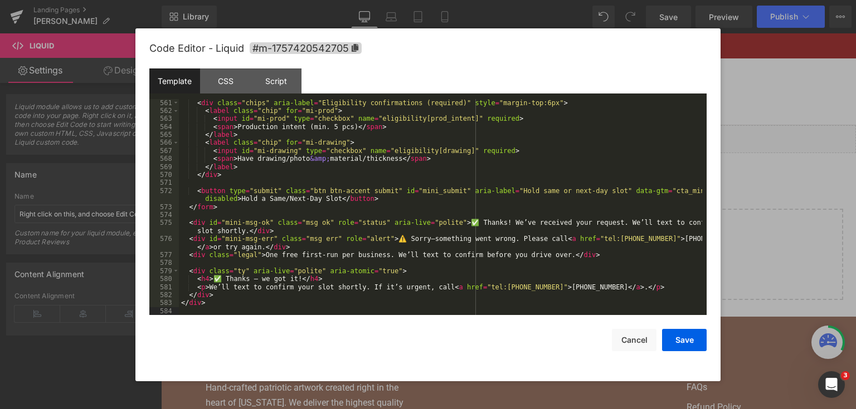
scroll to position [5086, 0]
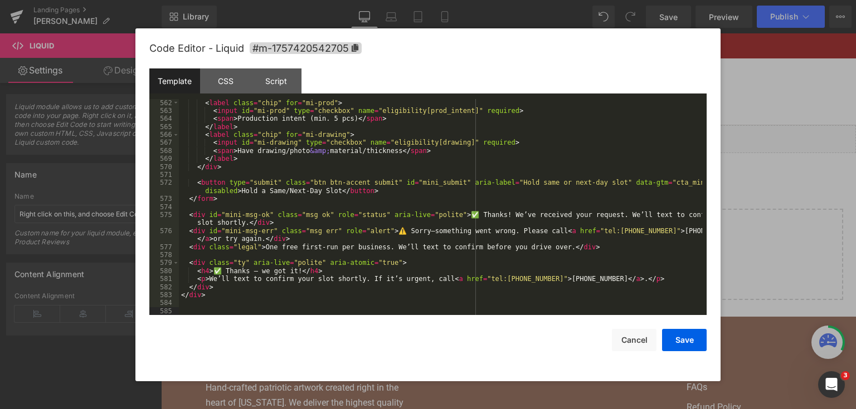
paste textarea
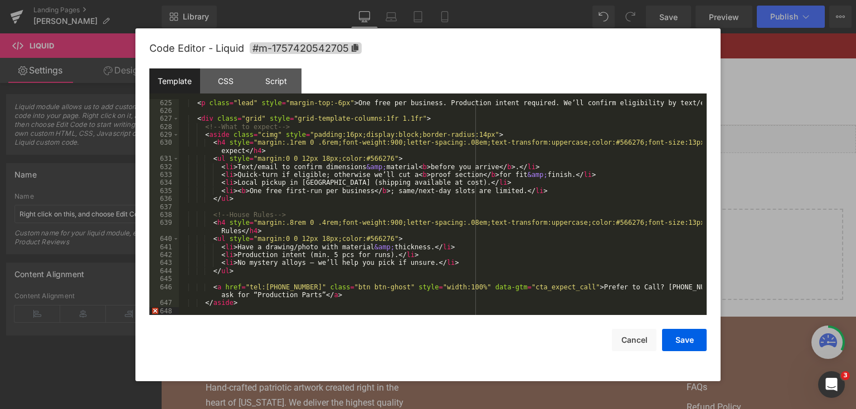
scroll to position [5623, 0]
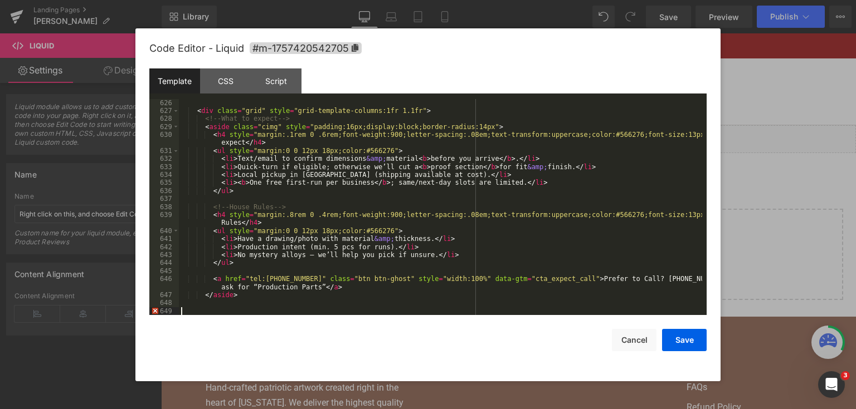
paste textarea
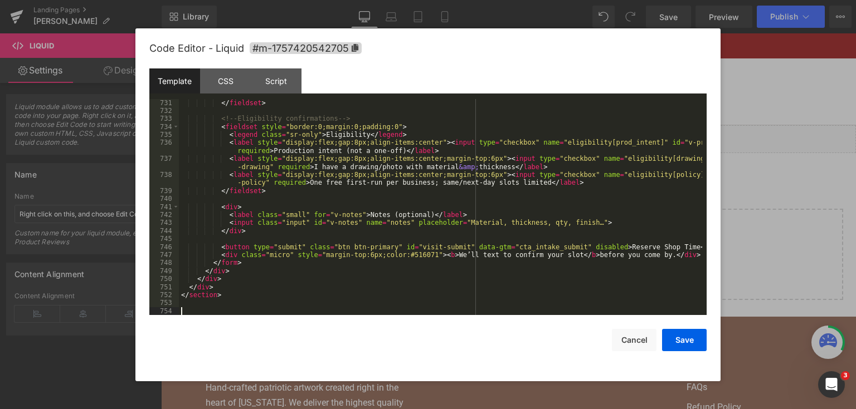
scroll to position [6546, 0]
paste textarea
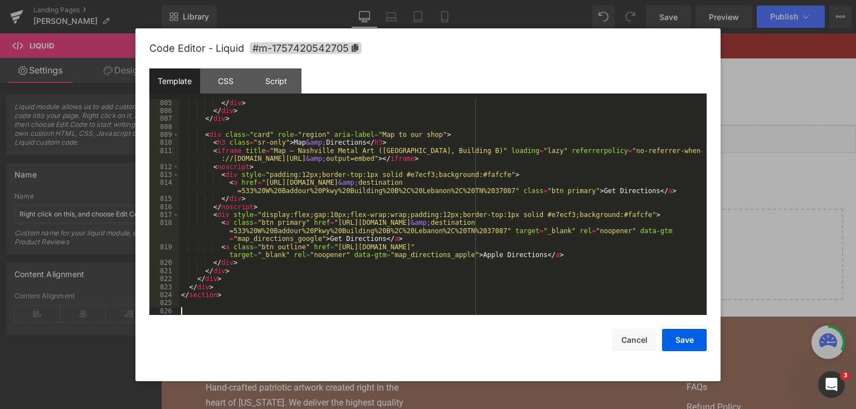
scroll to position [9434, 0]
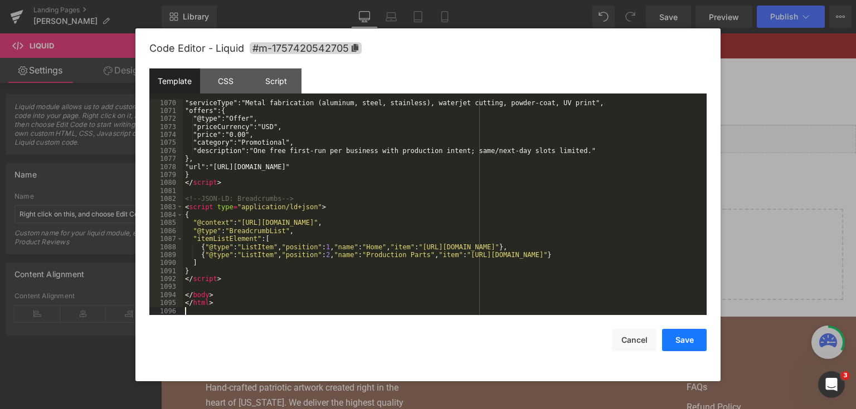
click at [669, 338] on button "Save" at bounding box center [684, 340] width 45 height 22
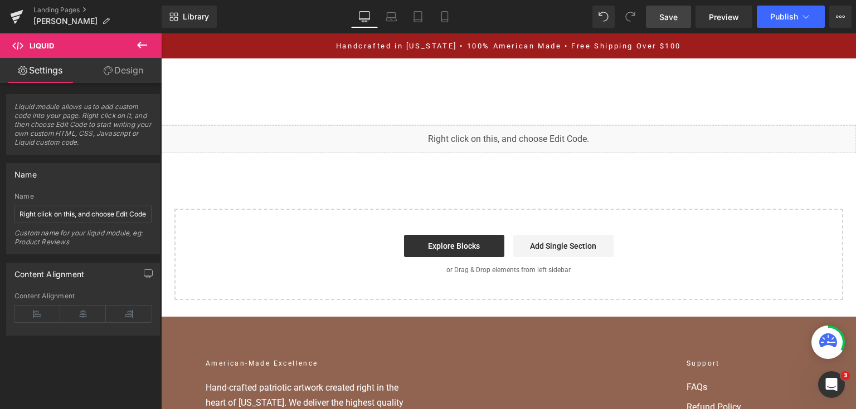
click at [663, 11] on span "Save" at bounding box center [668, 17] width 18 height 12
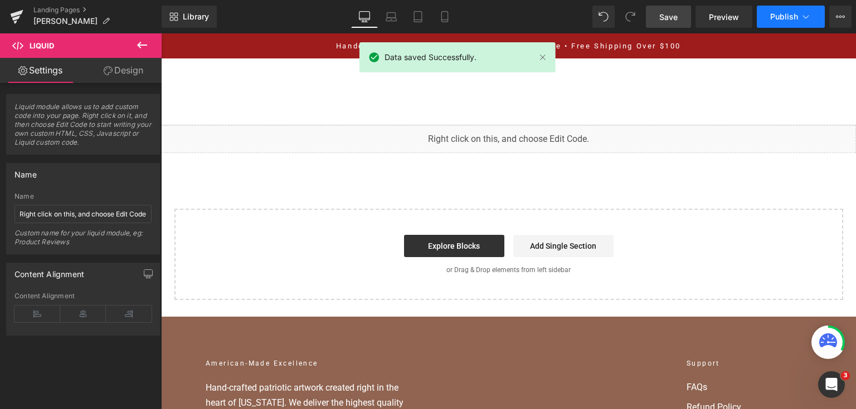
click at [782, 21] on button "Publish" at bounding box center [791, 17] width 68 height 22
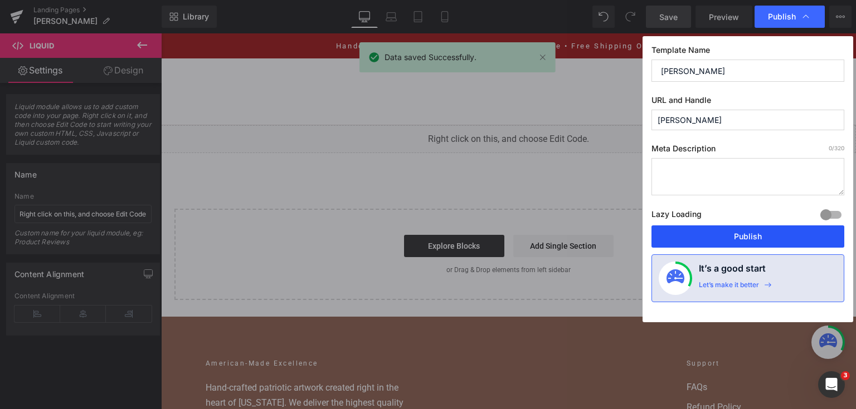
click at [716, 230] on button "Publish" at bounding box center [747, 237] width 193 height 22
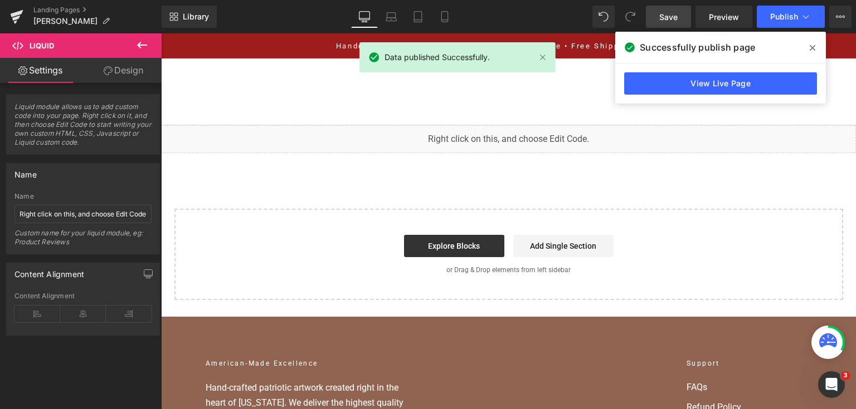
click at [623, 98] on div "View Live Page" at bounding box center [720, 84] width 211 height 40
click at [633, 93] on link "View Live Page" at bounding box center [720, 83] width 193 height 22
